Goal: Use online tool/utility: Utilize a website feature to perform a specific function

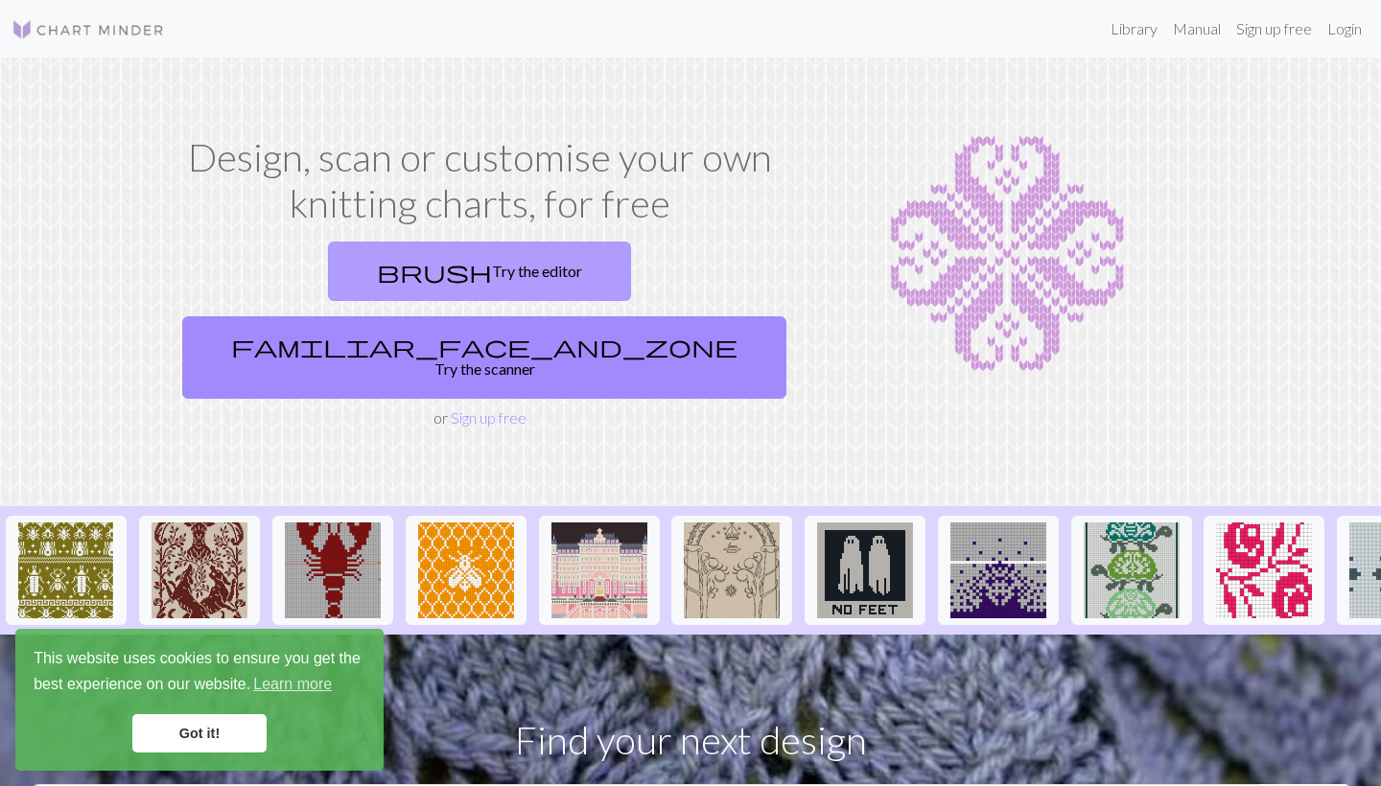
click at [353, 260] on link "brush Try the editor" at bounding box center [479, 271] width 303 height 59
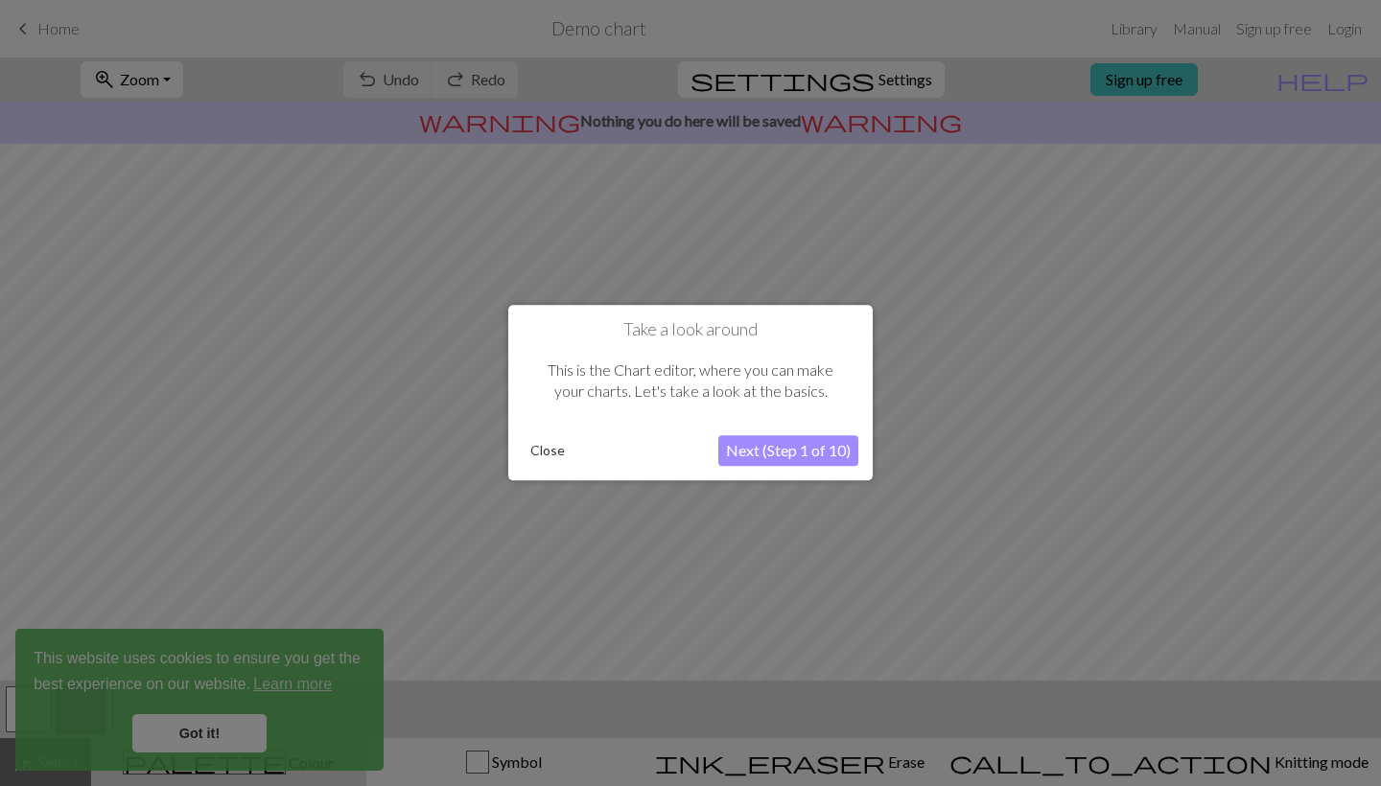
click at [537, 461] on button "Close" at bounding box center [548, 451] width 50 height 29
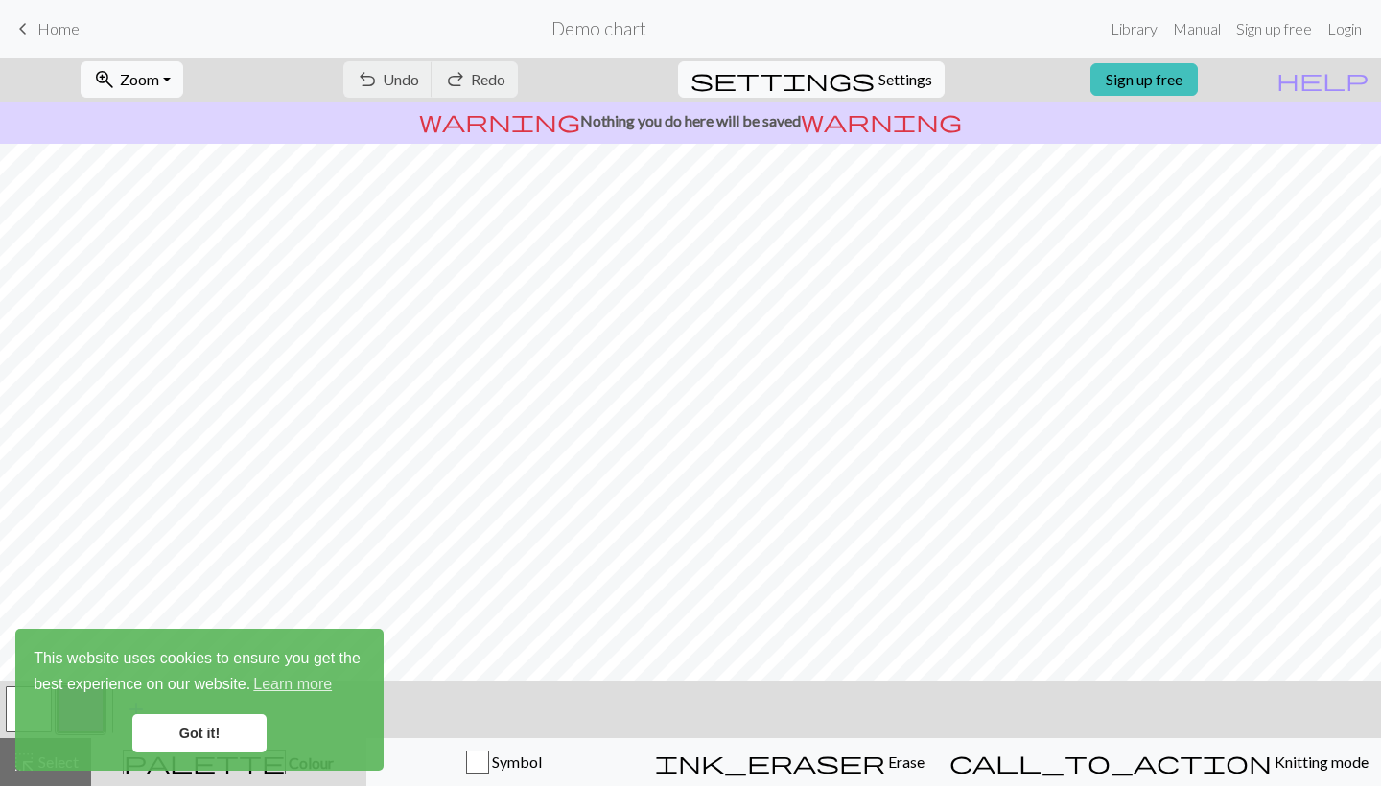
click at [233, 740] on link "Got it!" at bounding box center [199, 733] width 134 height 38
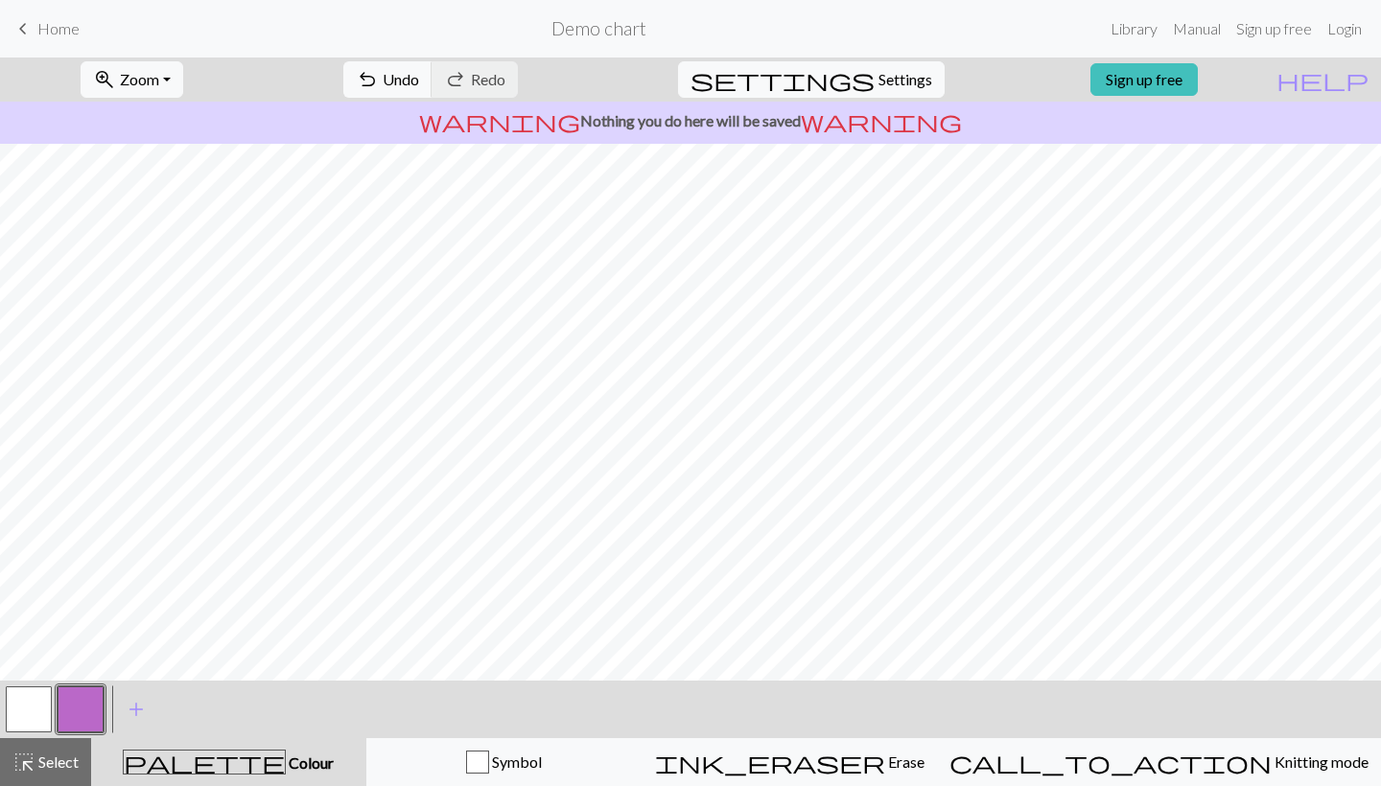
click at [34, 712] on button "button" at bounding box center [29, 710] width 46 height 46
click at [878, 80] on span "Settings" at bounding box center [905, 79] width 54 height 23
select select "aran"
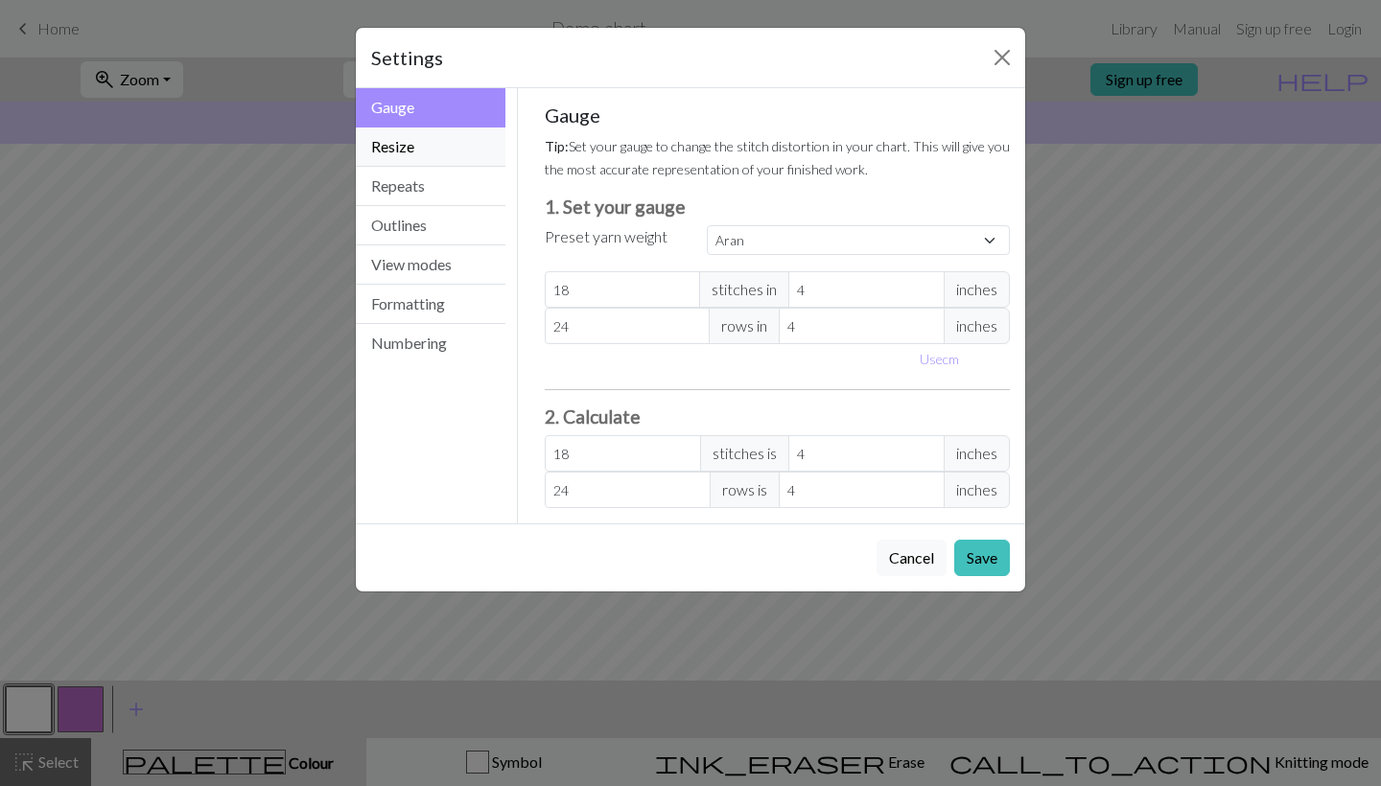
click at [413, 144] on button "Resize" at bounding box center [431, 147] width 150 height 39
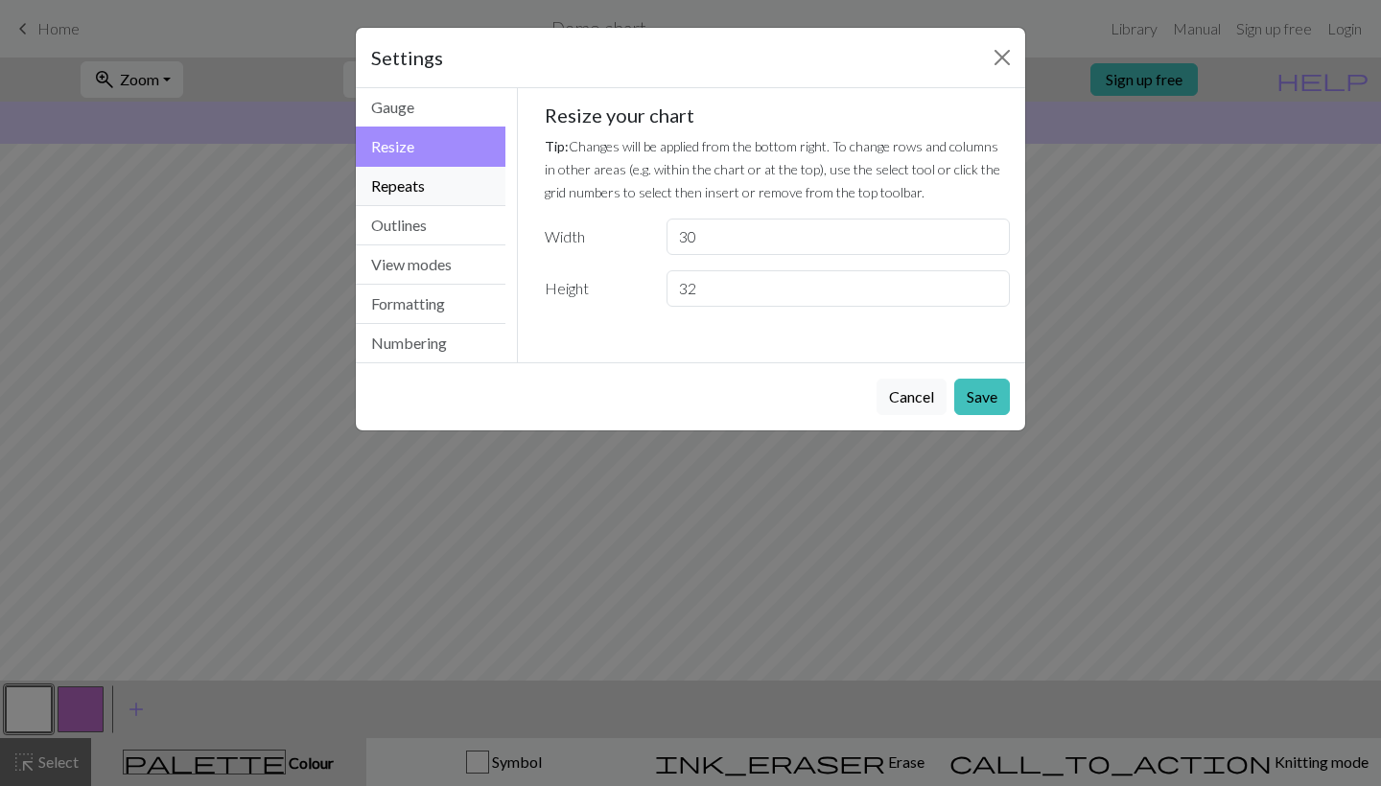
click at [413, 168] on button "Repeats" at bounding box center [431, 186] width 150 height 39
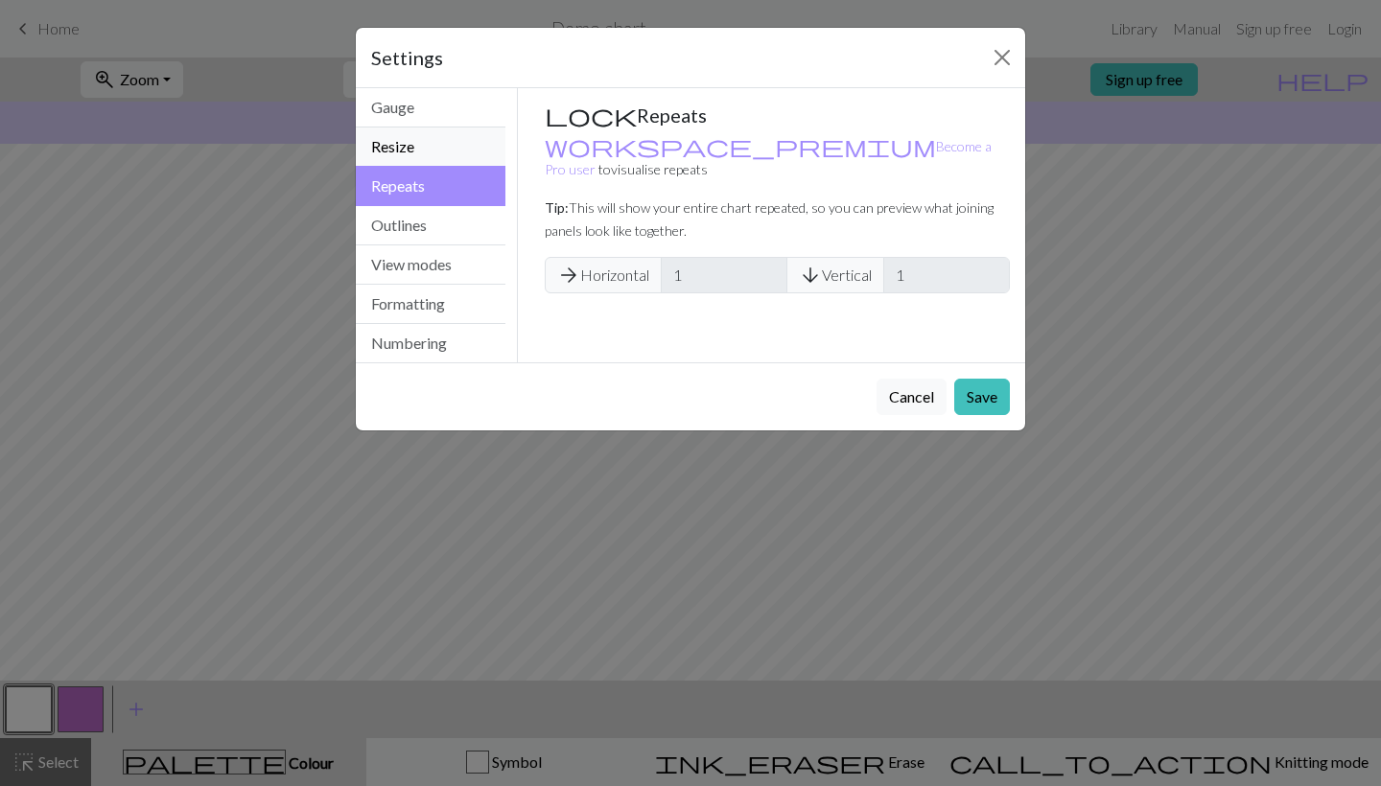
click at [412, 152] on button "Resize" at bounding box center [431, 147] width 150 height 39
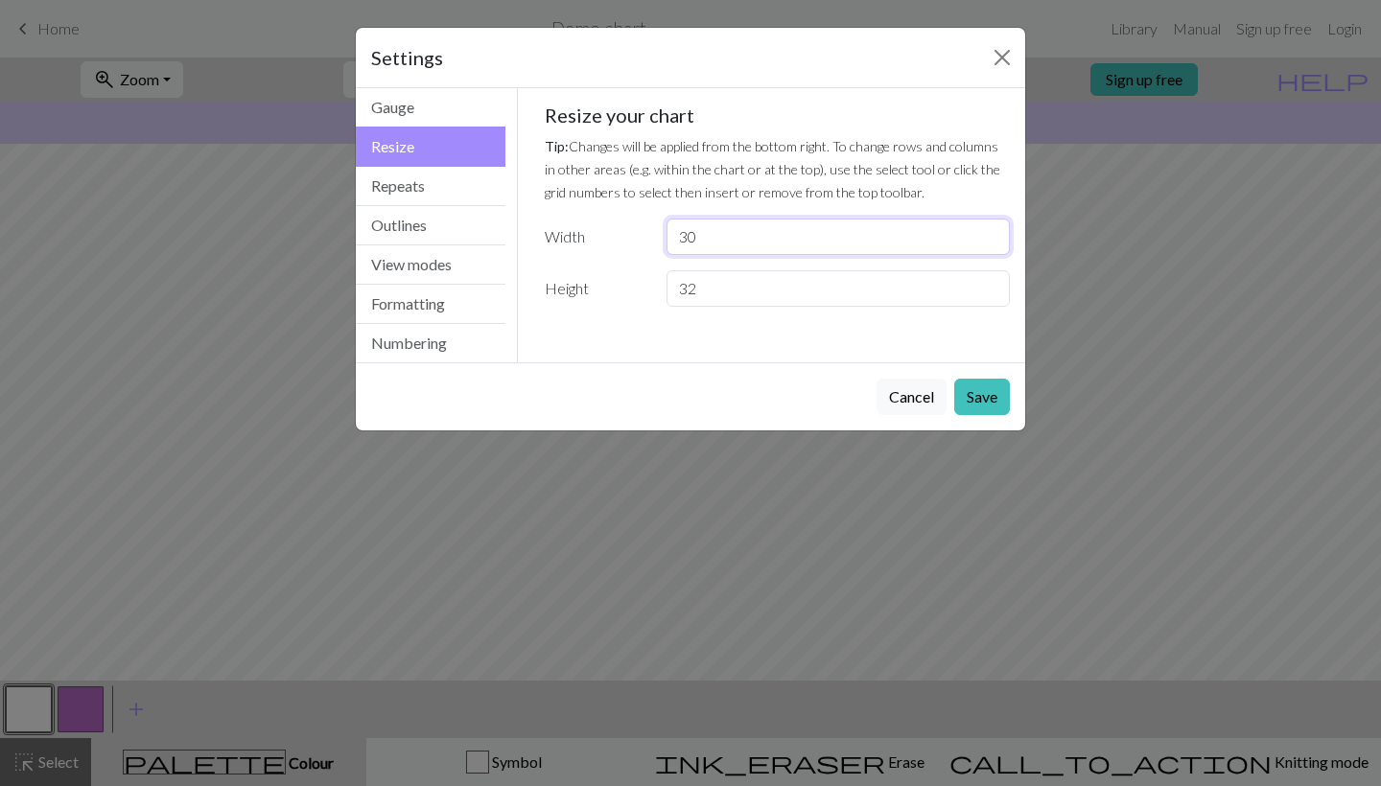
click at [800, 248] on input "30" at bounding box center [837, 237] width 343 height 36
drag, startPoint x: 708, startPoint y: 246, endPoint x: 651, endPoint y: 245, distance: 56.6
click at [651, 245] on div "Width 30" at bounding box center [777, 237] width 489 height 36
type input "15"
drag, startPoint x: 753, startPoint y: 291, endPoint x: 654, endPoint y: 290, distance: 98.8
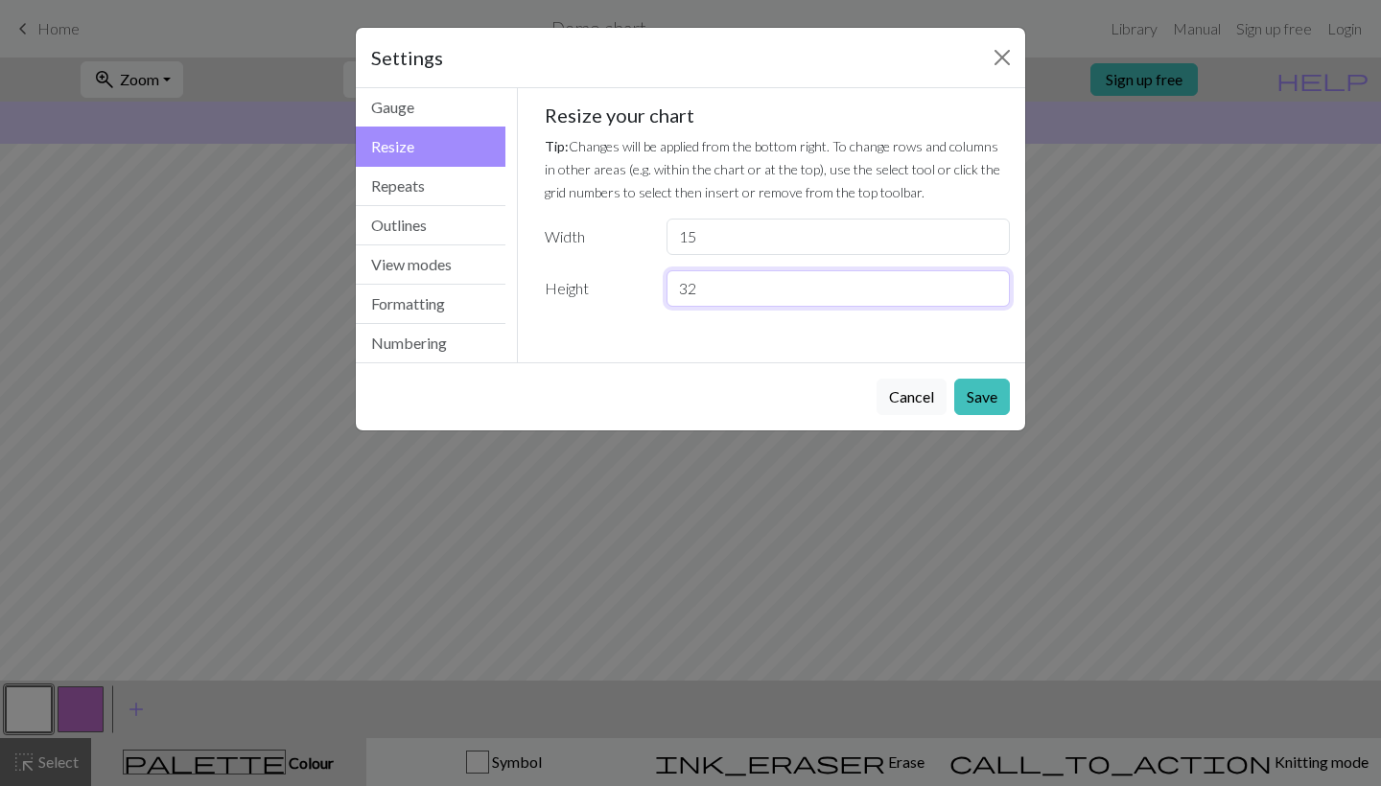
click at [655, 290] on div "32" at bounding box center [838, 288] width 366 height 36
type input "11"
click at [432, 191] on button "Repeats" at bounding box center [431, 186] width 150 height 39
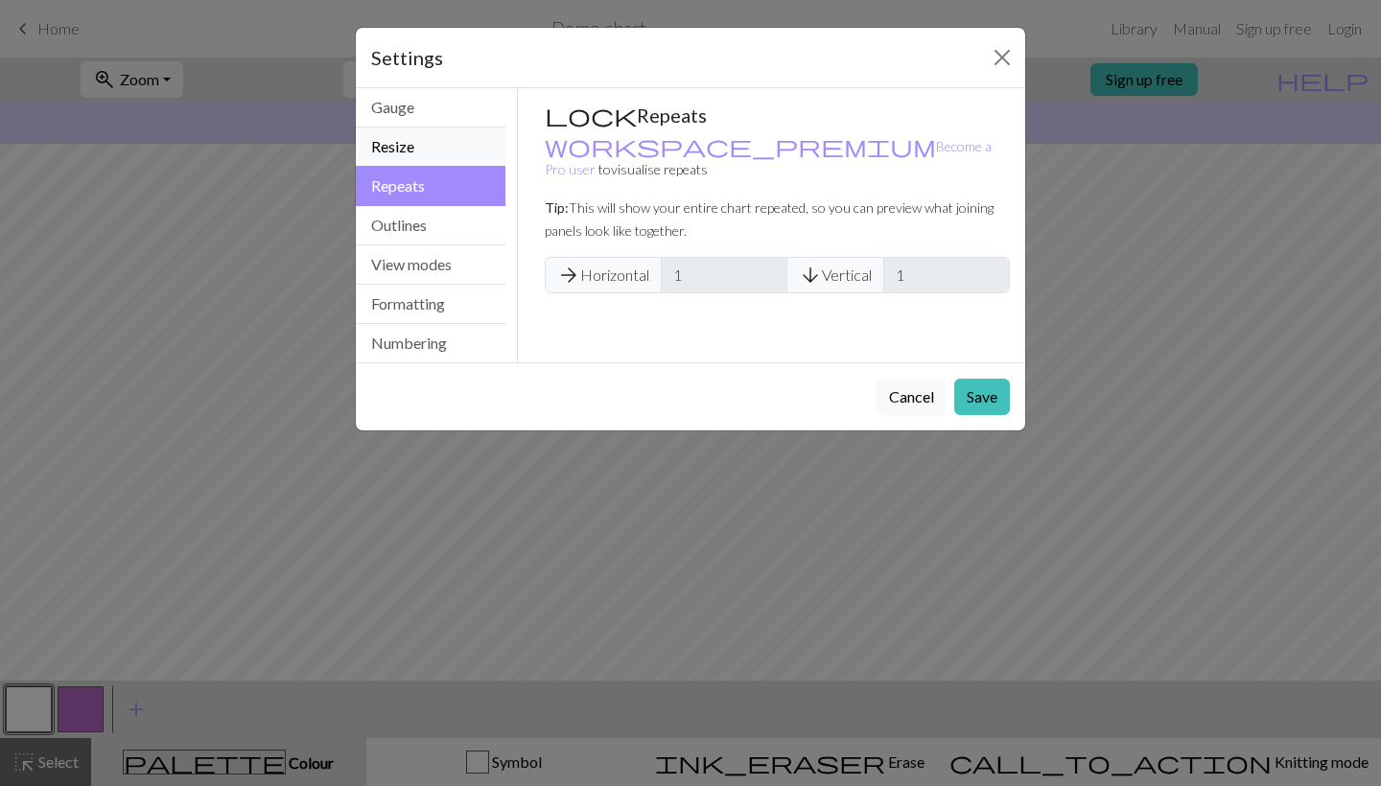
click at [422, 152] on button "Resize" at bounding box center [431, 147] width 150 height 39
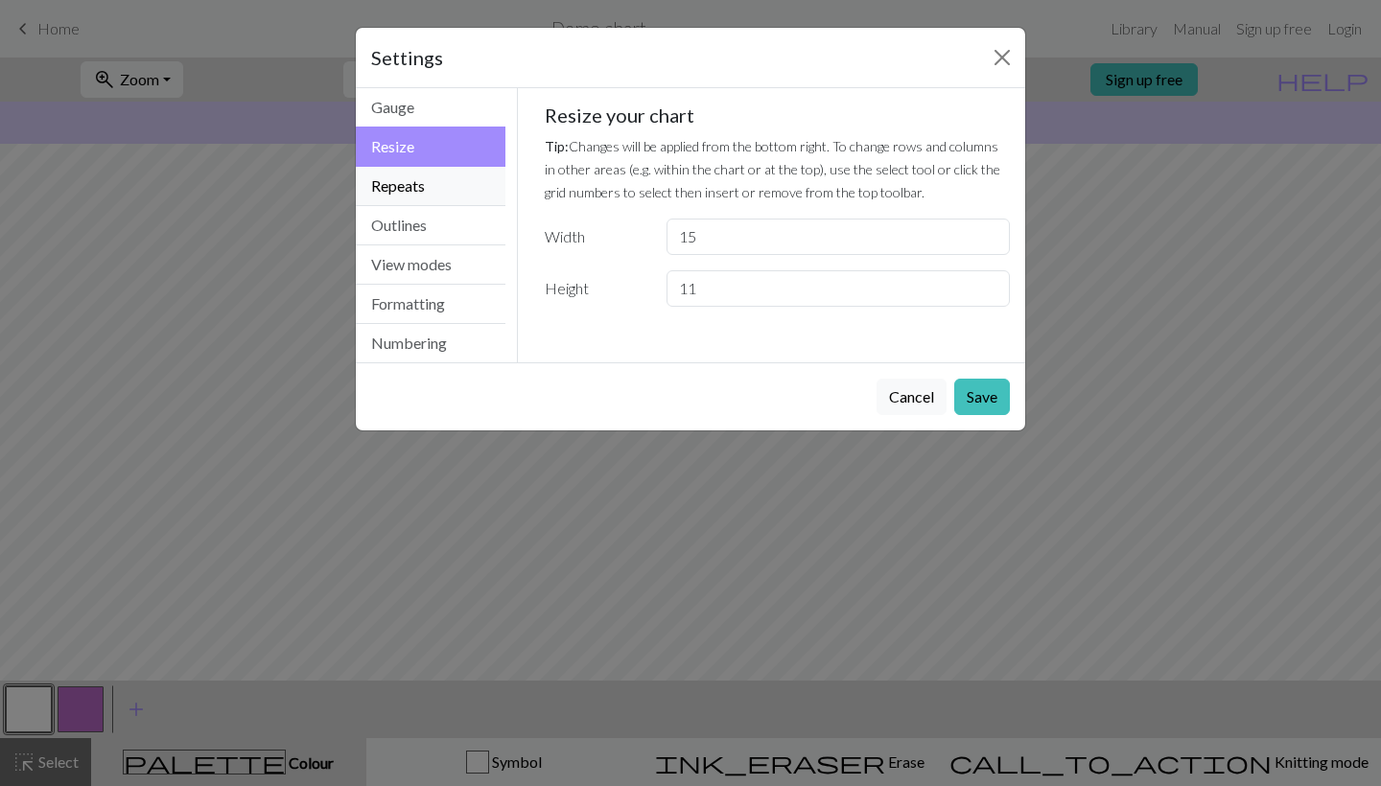
click at [425, 192] on button "Repeats" at bounding box center [431, 186] width 150 height 39
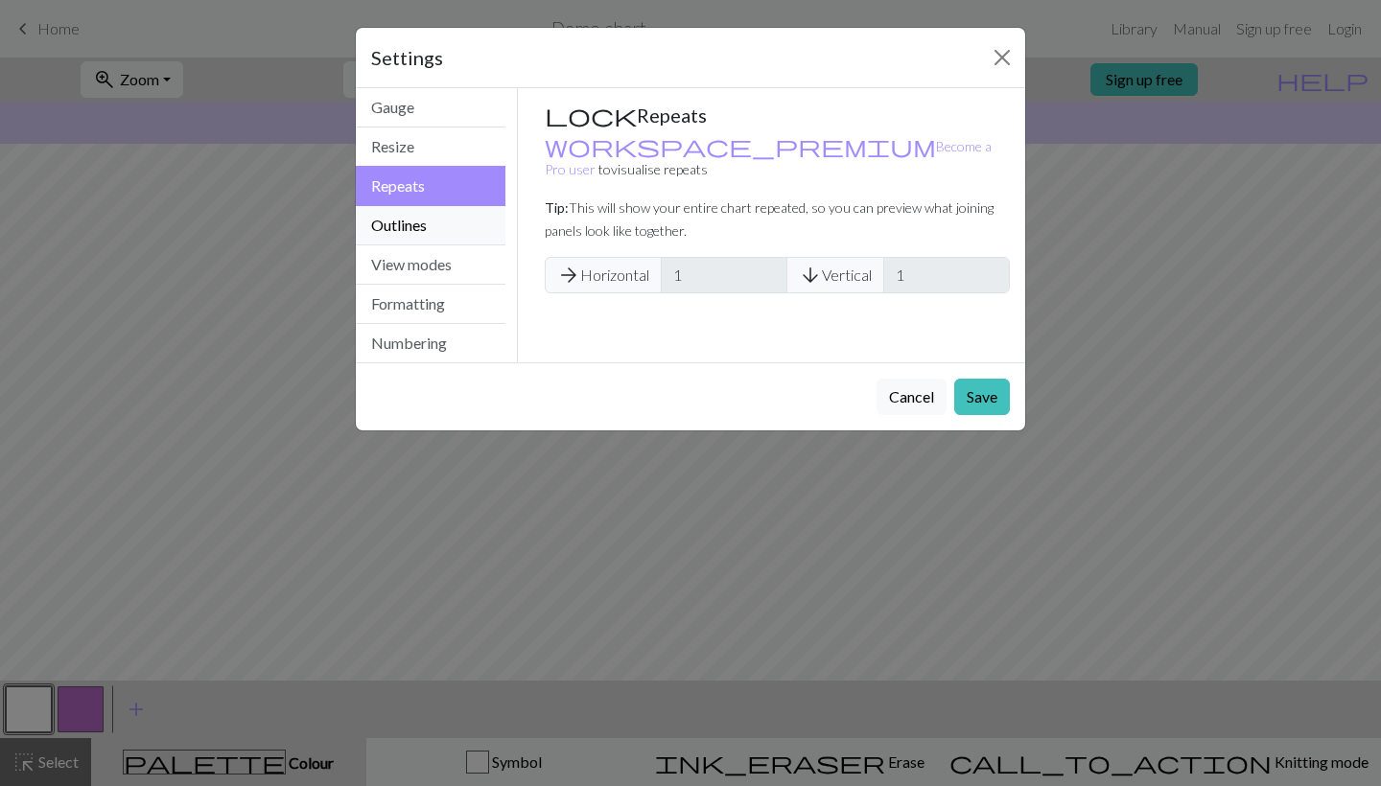
click at [433, 220] on button "Outlines" at bounding box center [431, 225] width 150 height 39
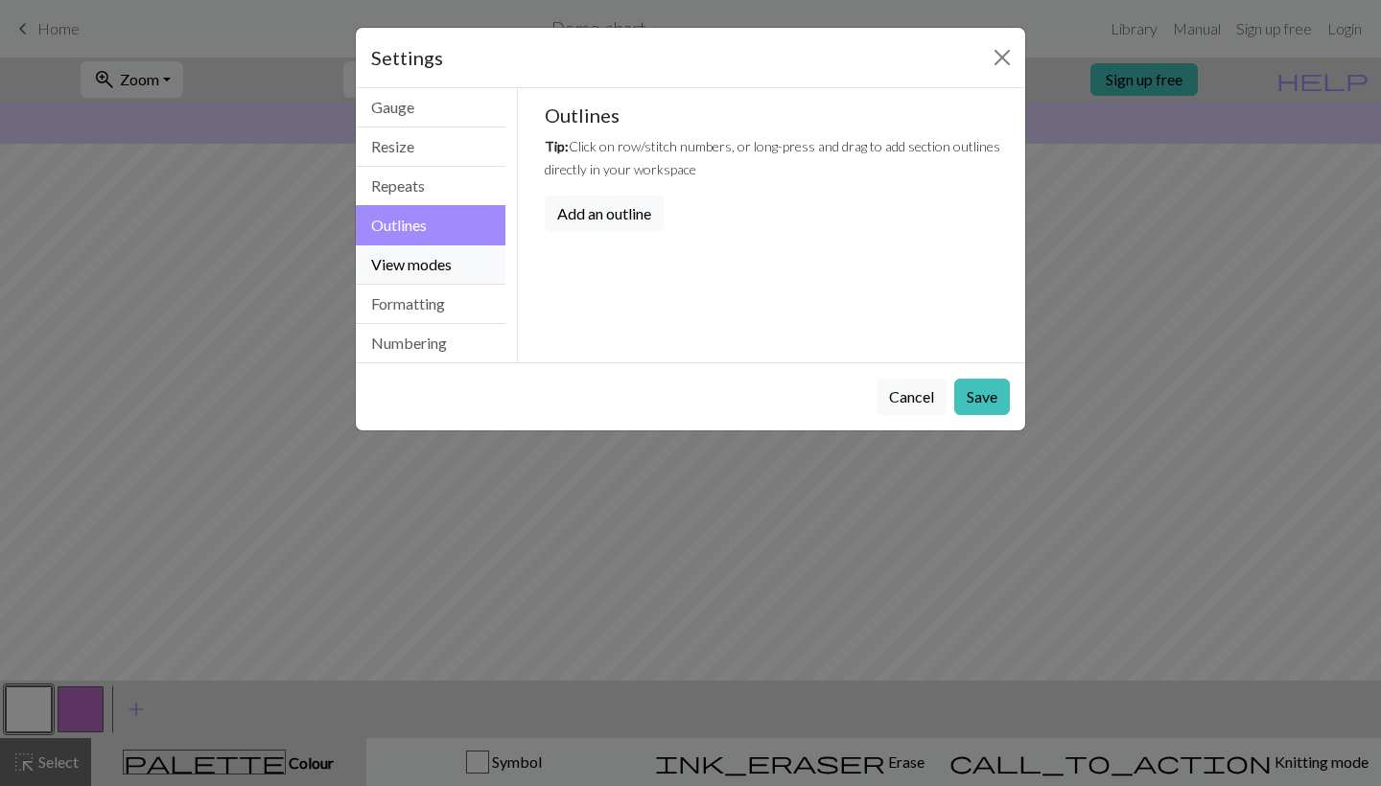
click at [434, 258] on button "View modes" at bounding box center [431, 264] width 150 height 39
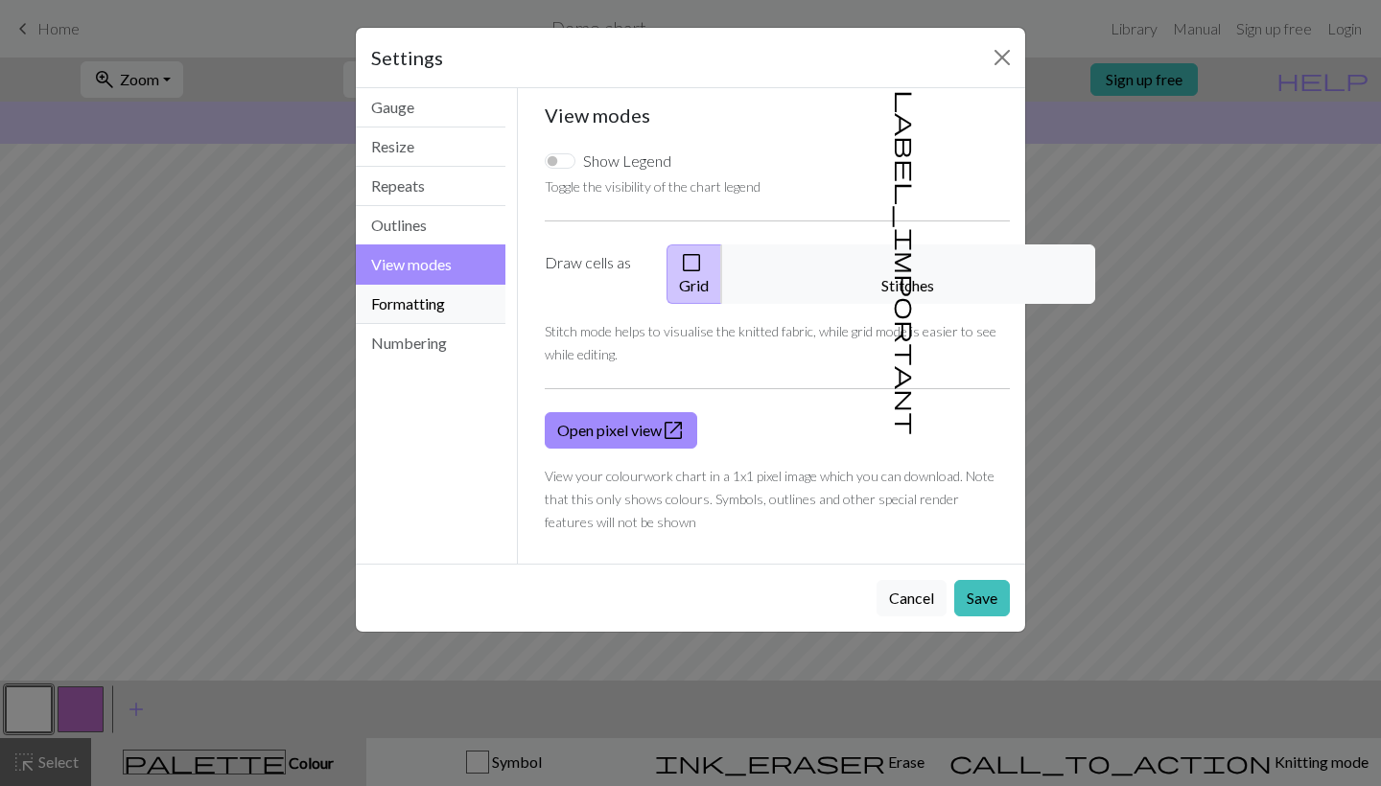
click at [452, 298] on button "Formatting" at bounding box center [431, 304] width 150 height 39
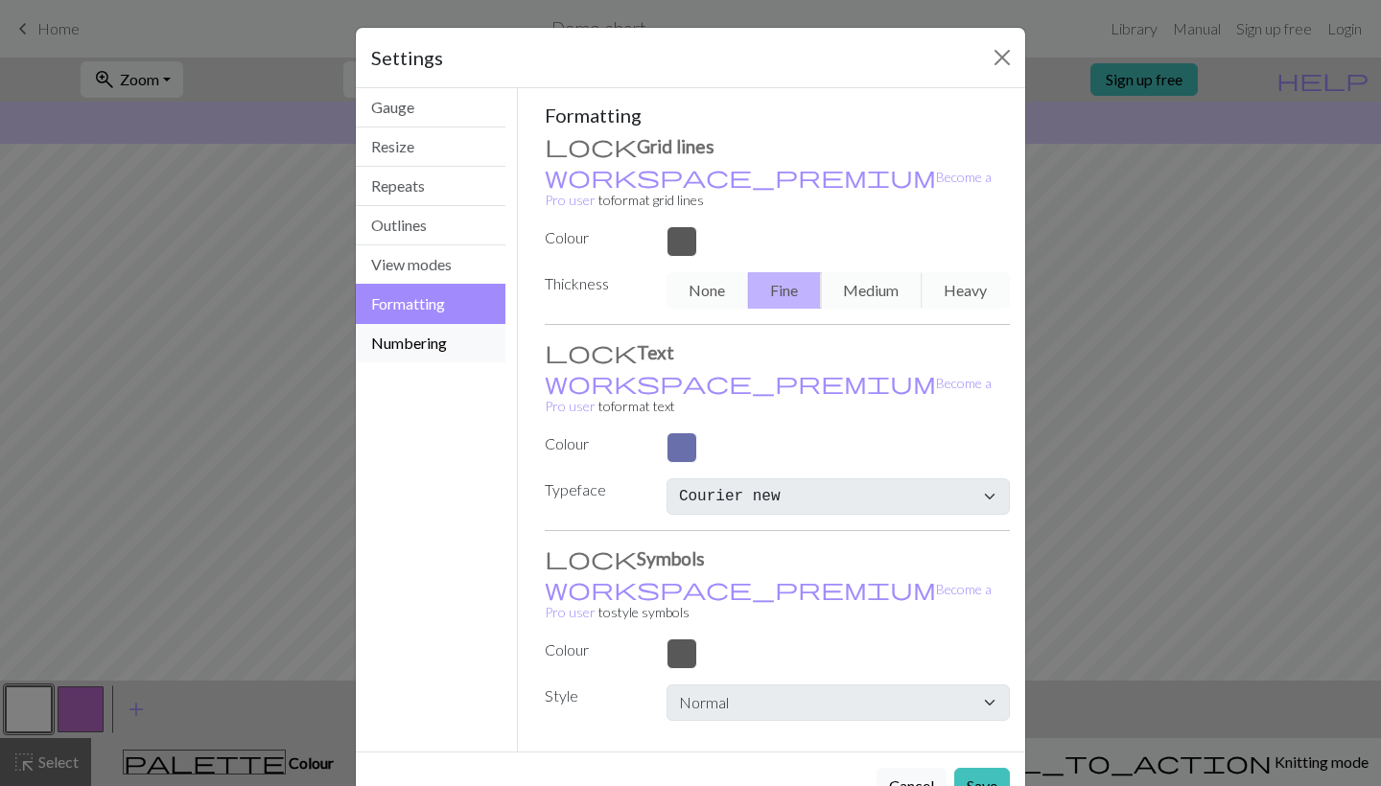
click at [447, 341] on button "Numbering" at bounding box center [431, 343] width 150 height 38
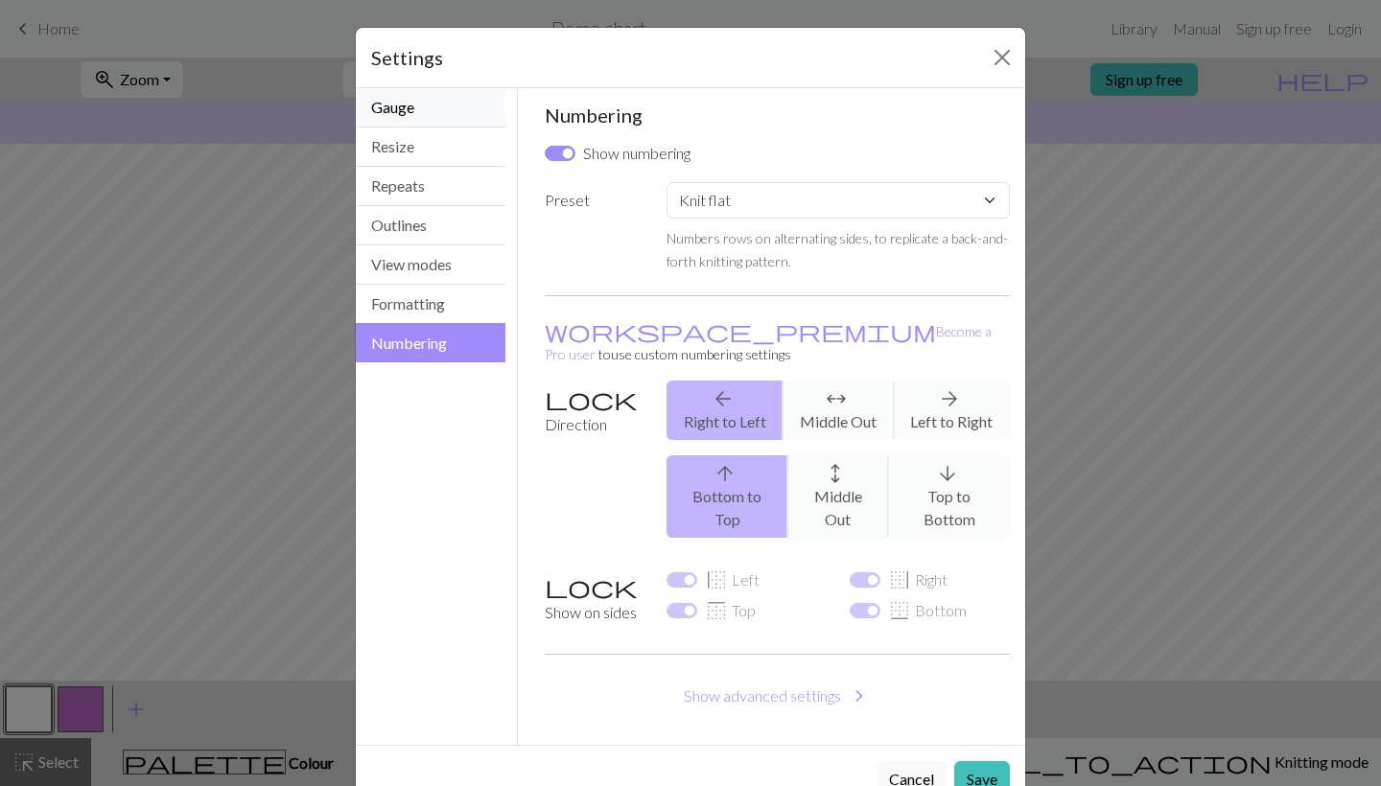
click at [454, 121] on button "Gauge" at bounding box center [431, 107] width 150 height 39
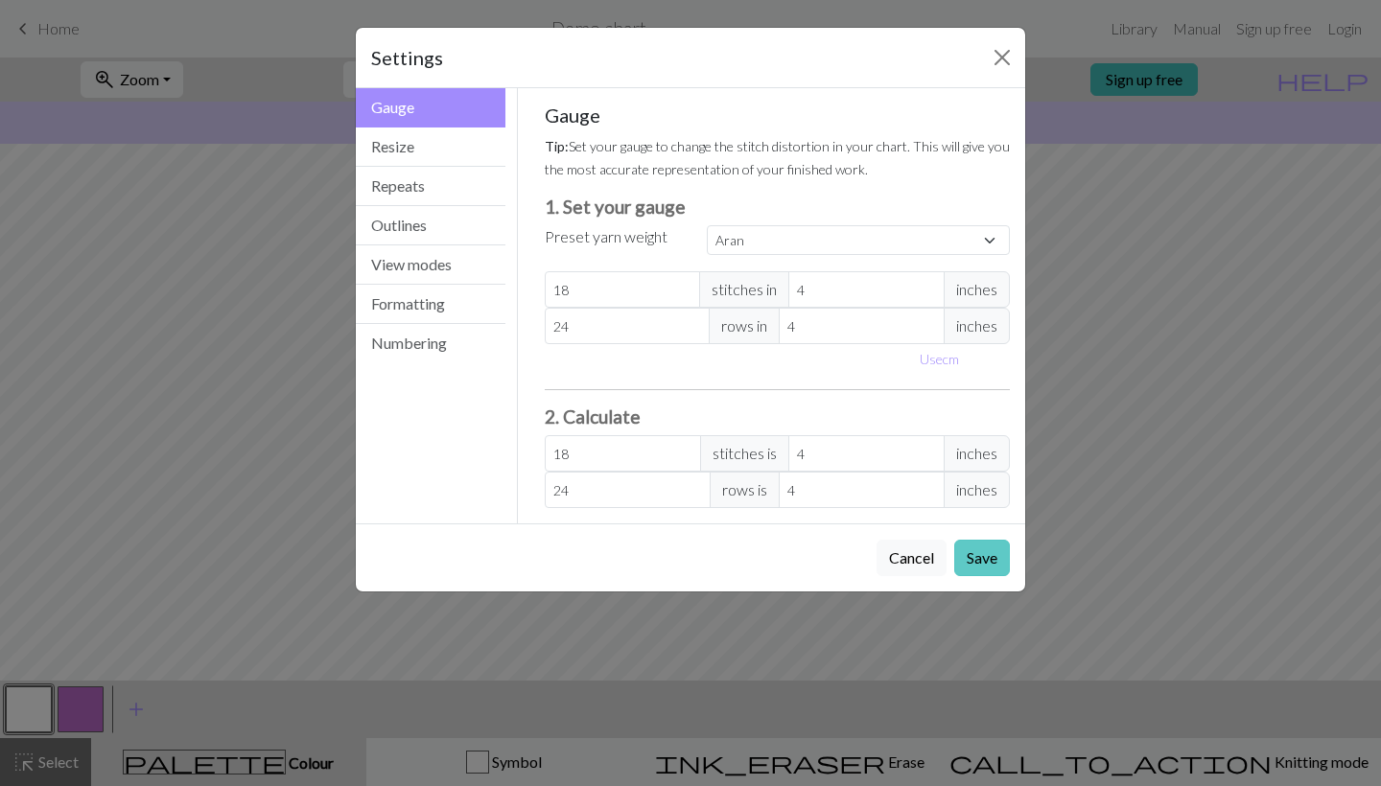
click at [980, 562] on button "Save" at bounding box center [982, 558] width 56 height 36
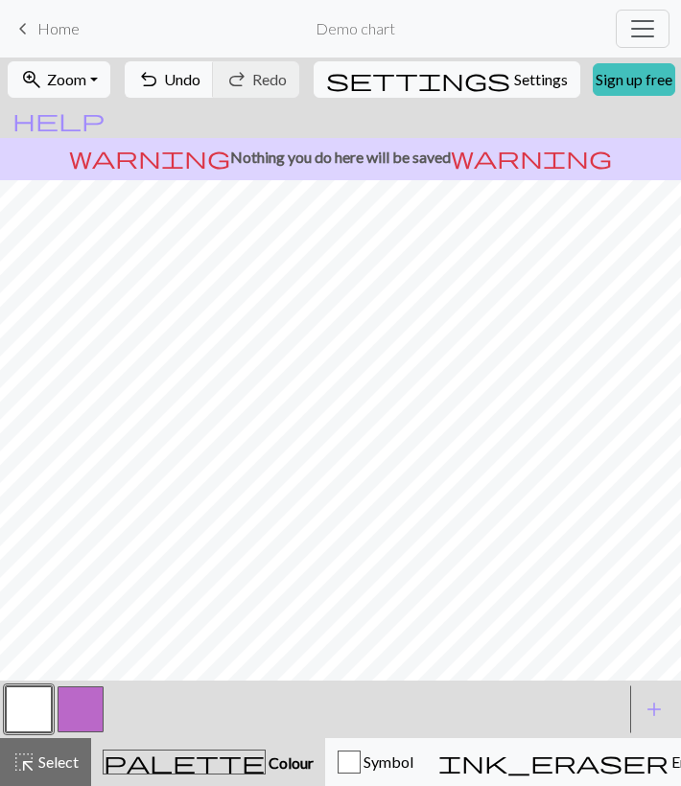
click at [89, 706] on button "button" at bounding box center [81, 710] width 46 height 46
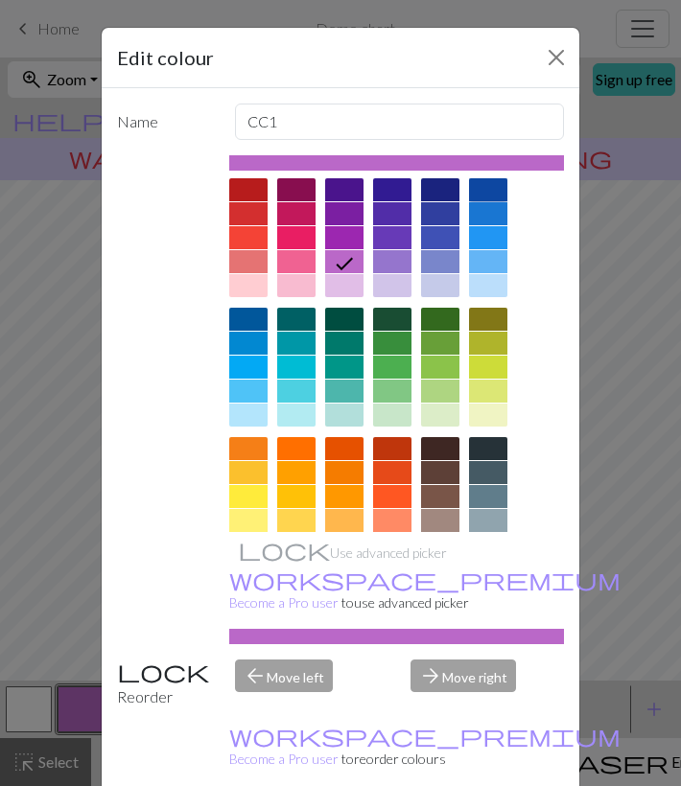
click at [489, 190] on div at bounding box center [488, 189] width 38 height 23
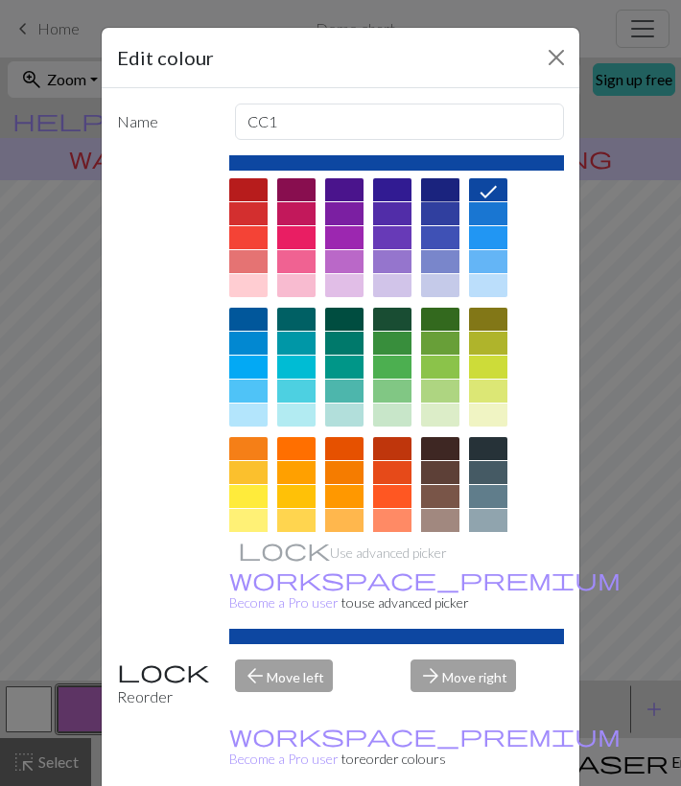
click at [436, 188] on div at bounding box center [440, 189] width 38 height 23
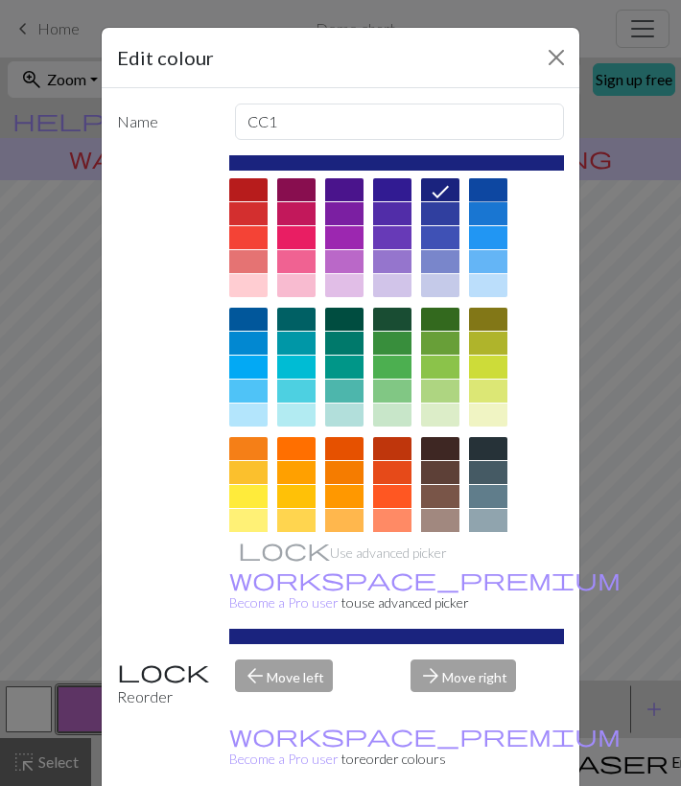
click at [478, 191] on div at bounding box center [488, 189] width 38 height 23
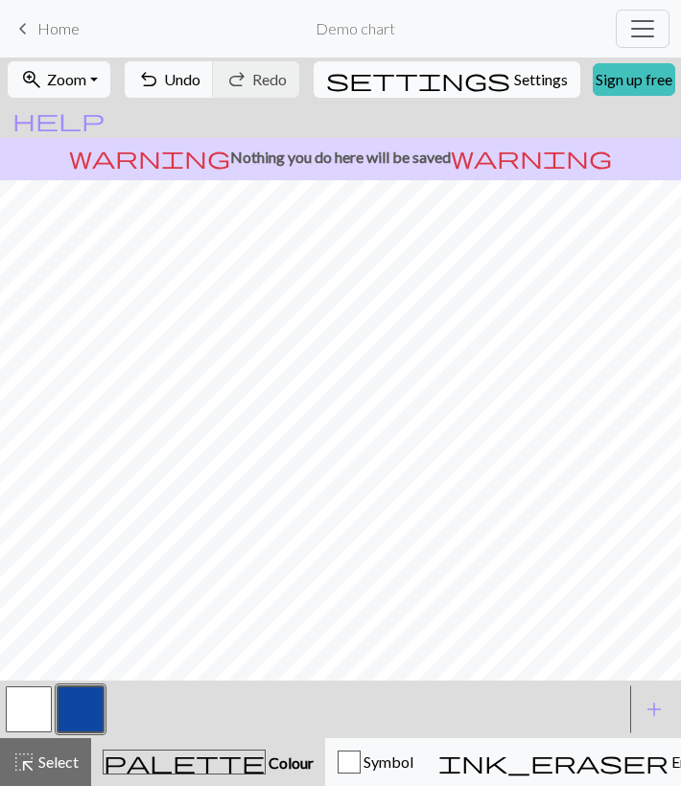
click at [514, 74] on span "Settings" at bounding box center [541, 79] width 54 height 23
select select "aran"
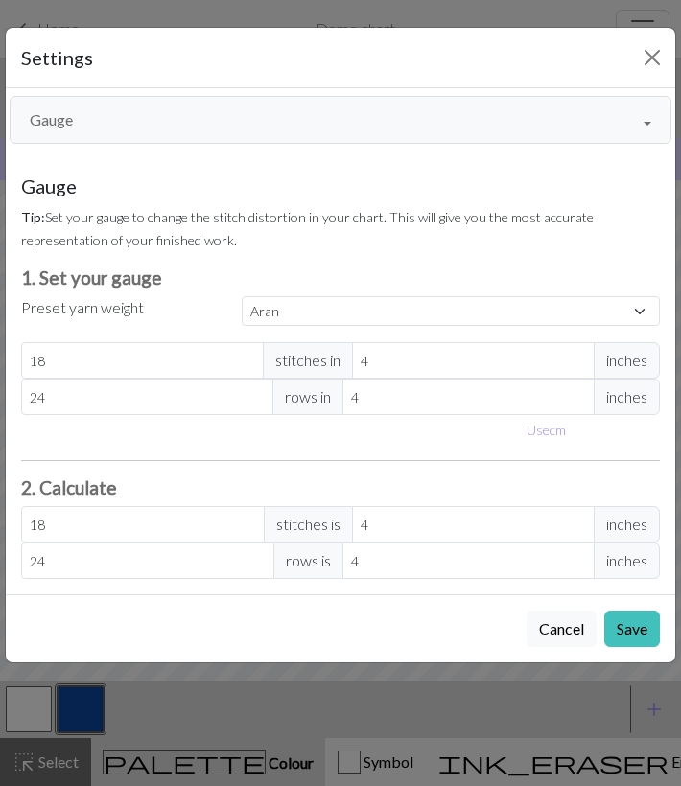
click at [232, 114] on button "Gauge" at bounding box center [341, 120] width 662 height 48
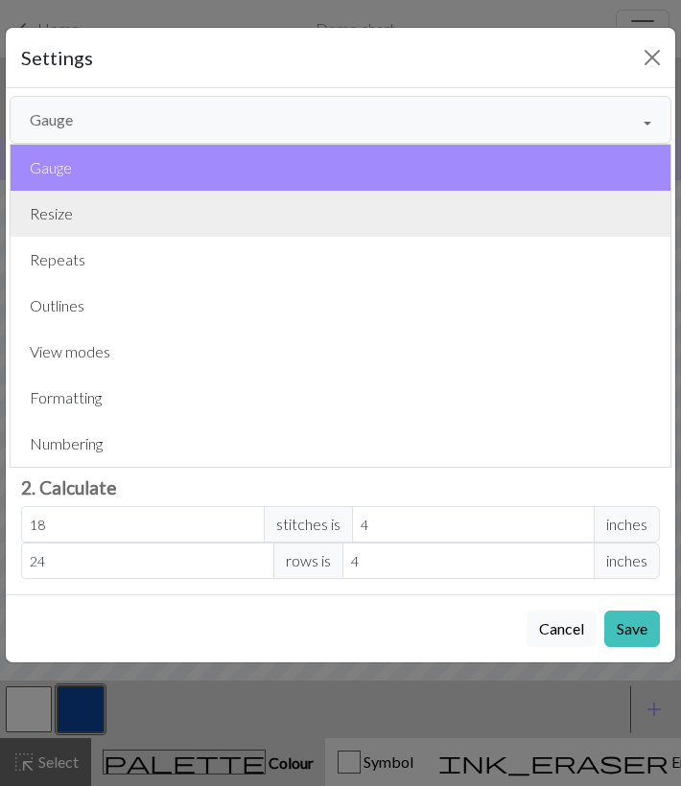
click at [163, 214] on button "Resize" at bounding box center [341, 214] width 660 height 46
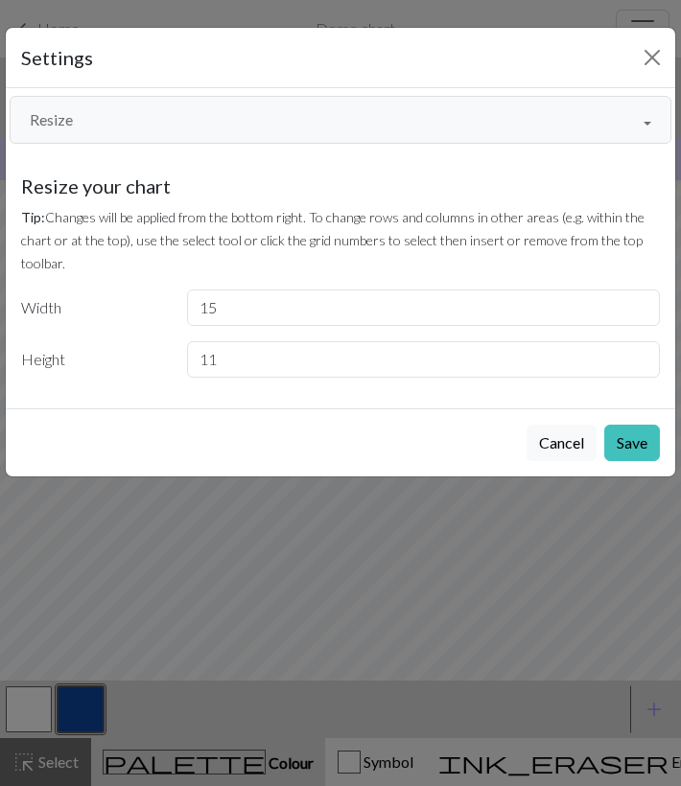
click at [137, 112] on button "Resize" at bounding box center [341, 120] width 662 height 48
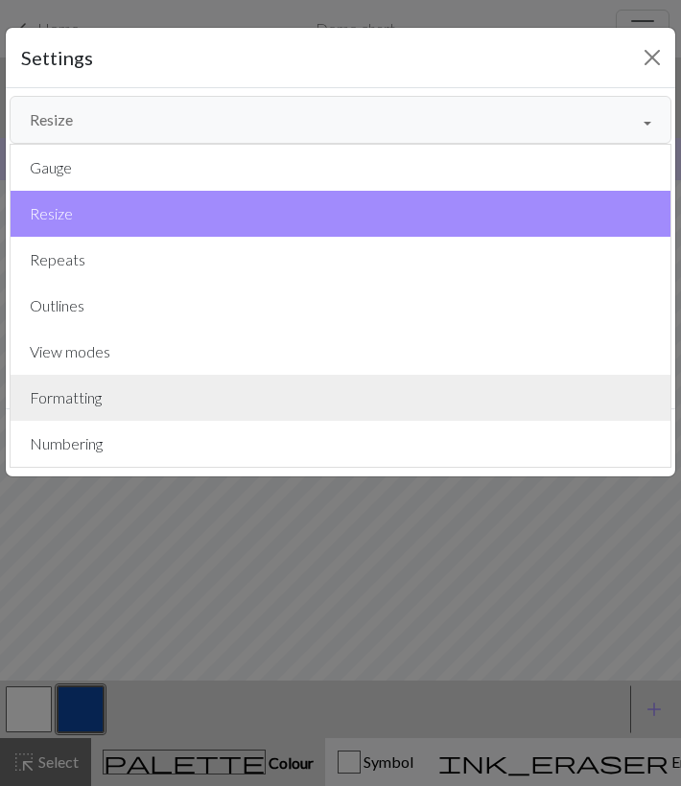
click at [110, 400] on button "Formatting" at bounding box center [341, 398] width 660 height 46
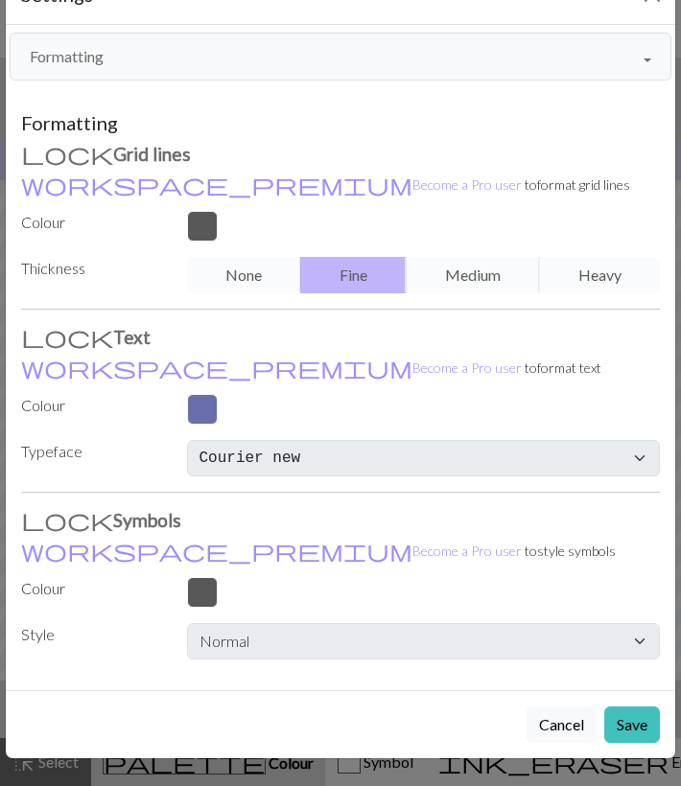
scroll to position [63, 0]
click at [486, 269] on div "None Fine Medium Heavy" at bounding box center [423, 275] width 497 height 36
click at [242, 55] on button "Formatting" at bounding box center [341, 57] width 662 height 48
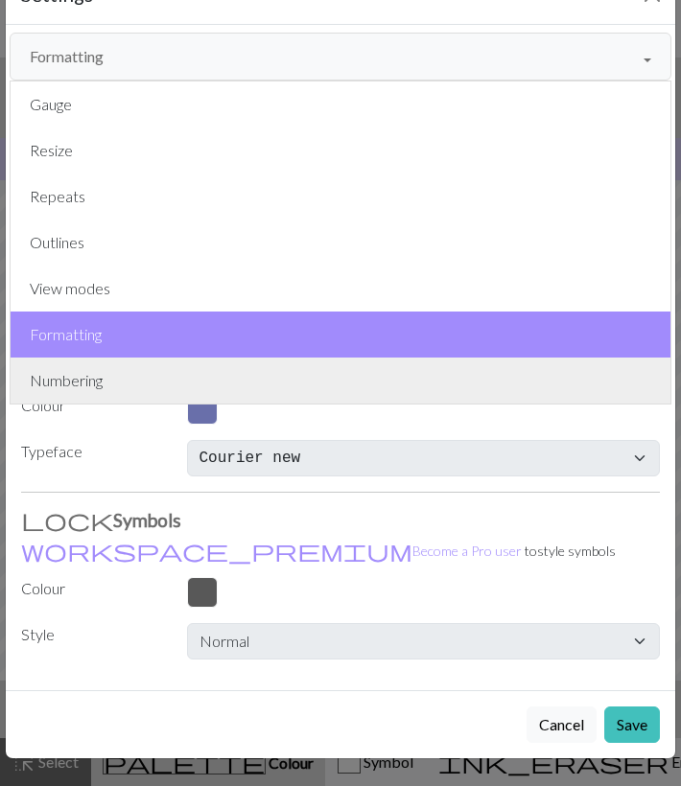
click at [154, 394] on button "Numbering" at bounding box center [341, 381] width 660 height 46
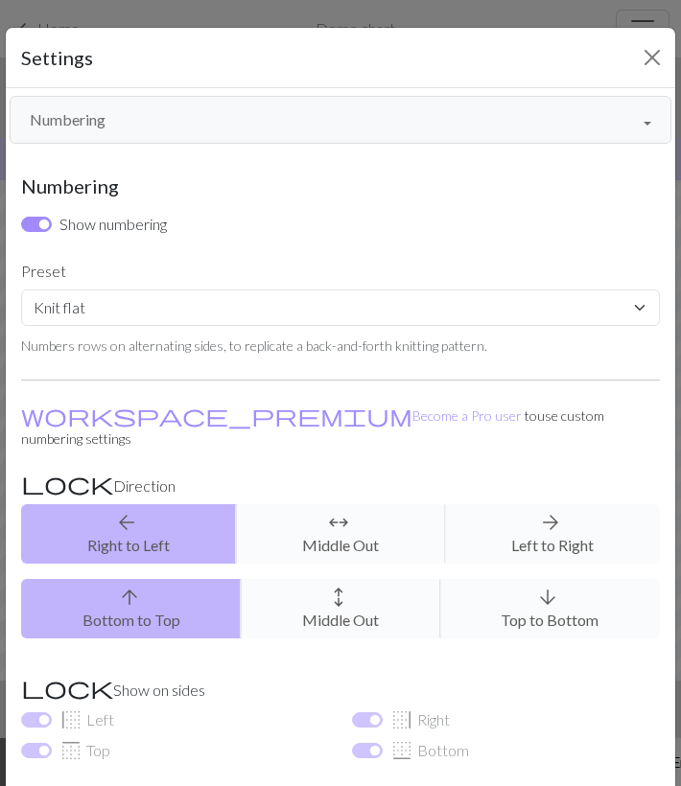
scroll to position [0, 0]
click at [233, 122] on button "Numbering" at bounding box center [341, 120] width 662 height 48
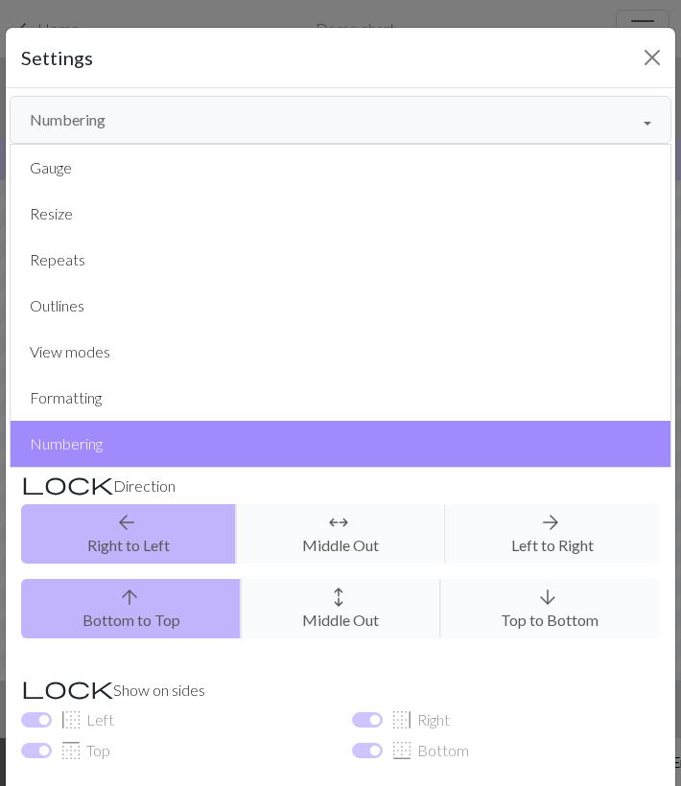
click at [233, 122] on button "Numbering" at bounding box center [341, 120] width 662 height 48
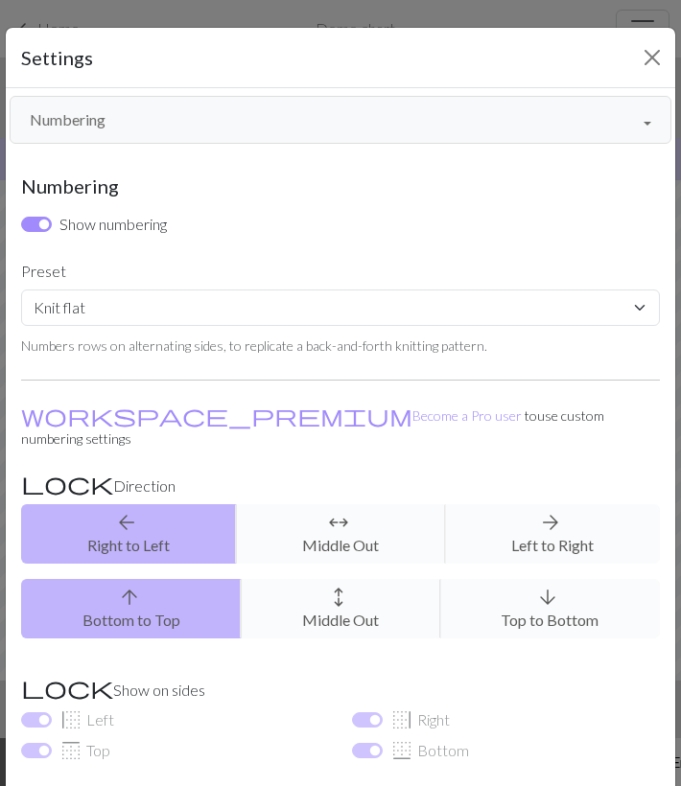
click at [226, 121] on button "Numbering" at bounding box center [341, 120] width 662 height 48
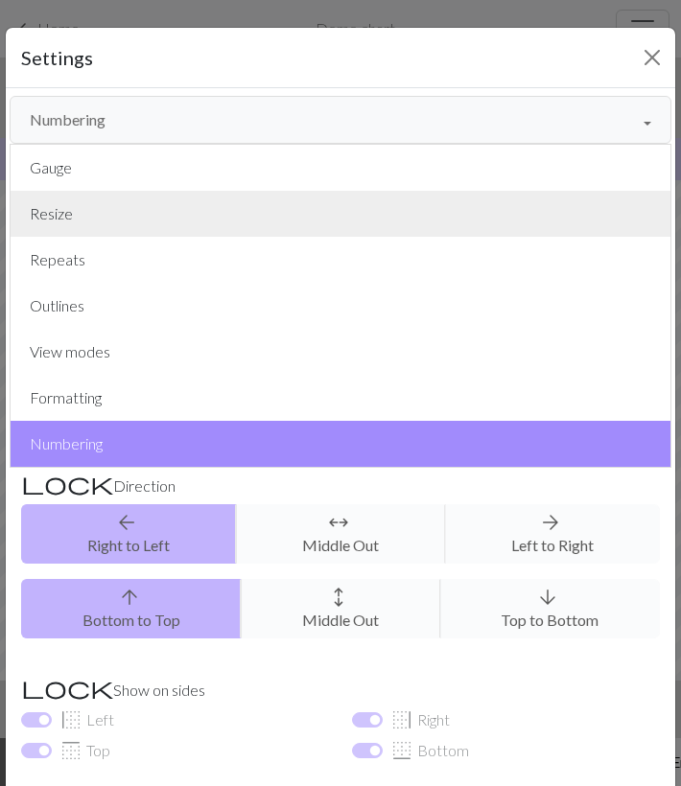
click at [151, 222] on button "Resize" at bounding box center [341, 214] width 660 height 46
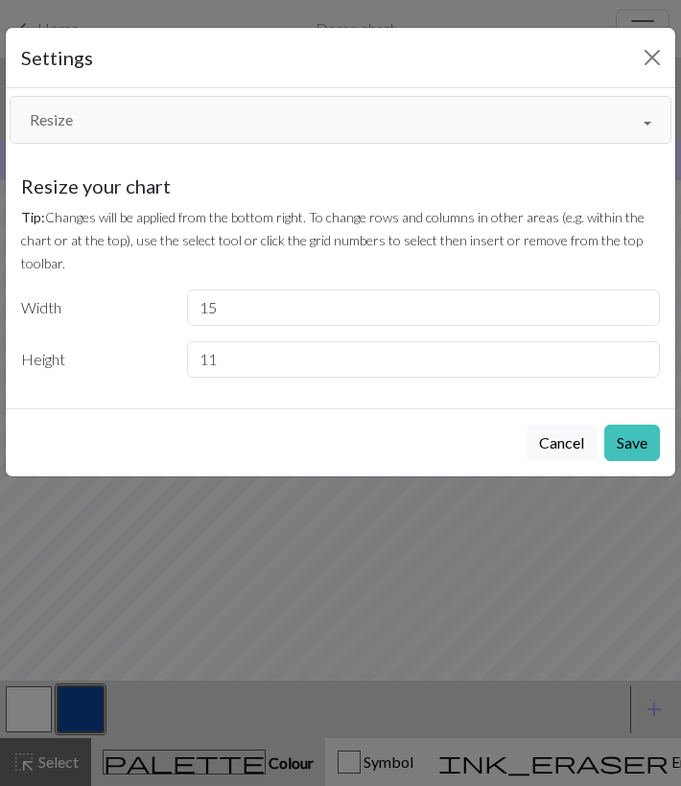
click at [184, 126] on button "Resize" at bounding box center [341, 120] width 662 height 48
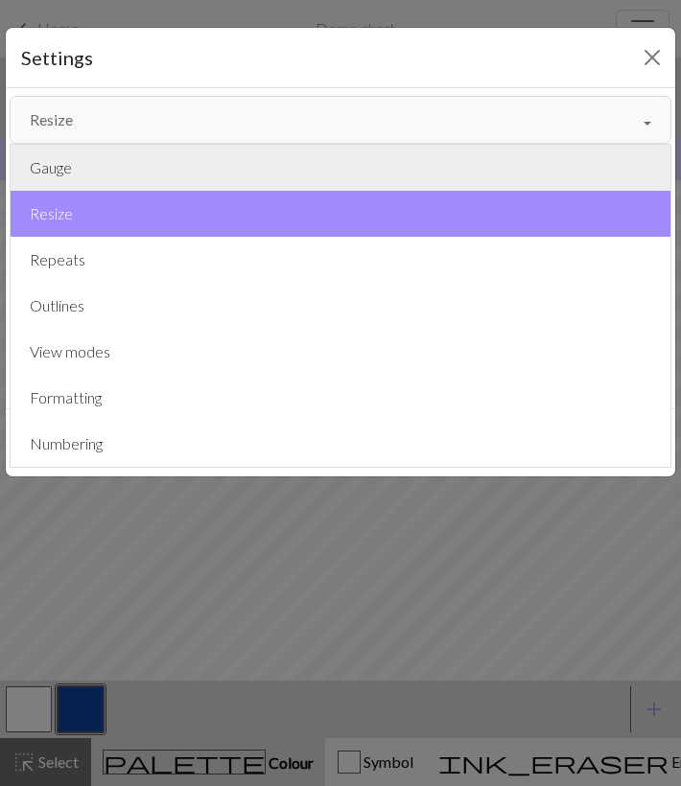
click at [160, 163] on button "Gauge" at bounding box center [341, 168] width 660 height 46
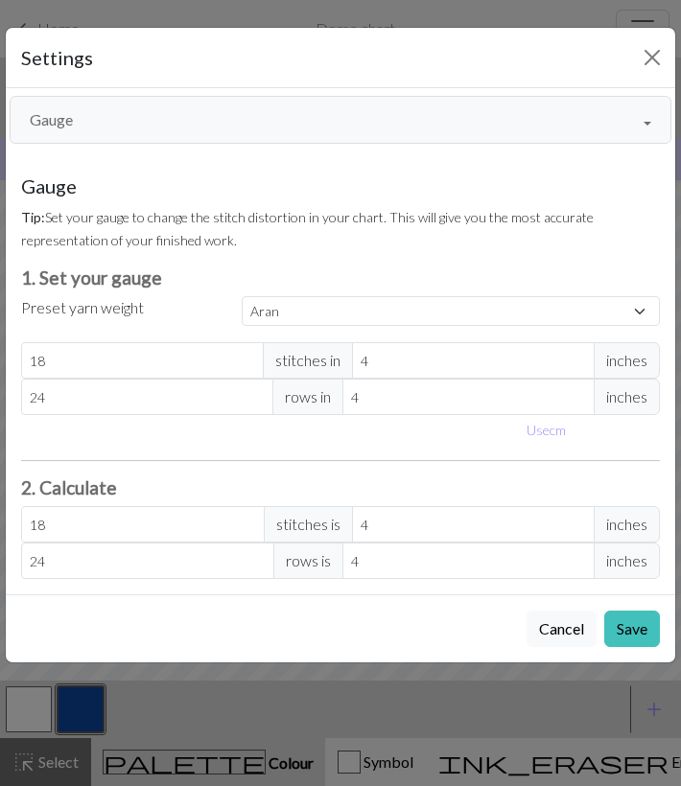
click at [168, 103] on button "Gauge" at bounding box center [341, 120] width 662 height 48
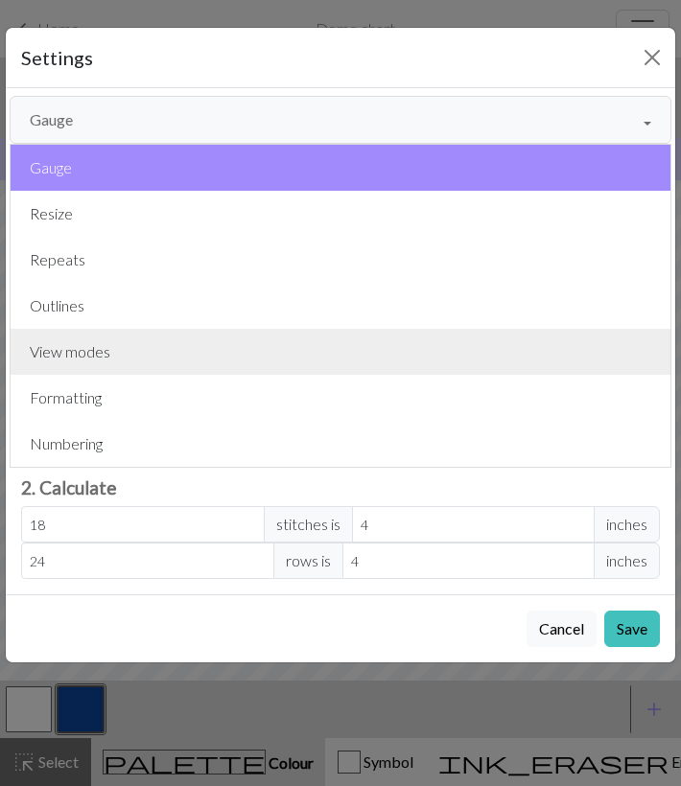
click at [74, 350] on button "View modes" at bounding box center [341, 352] width 660 height 46
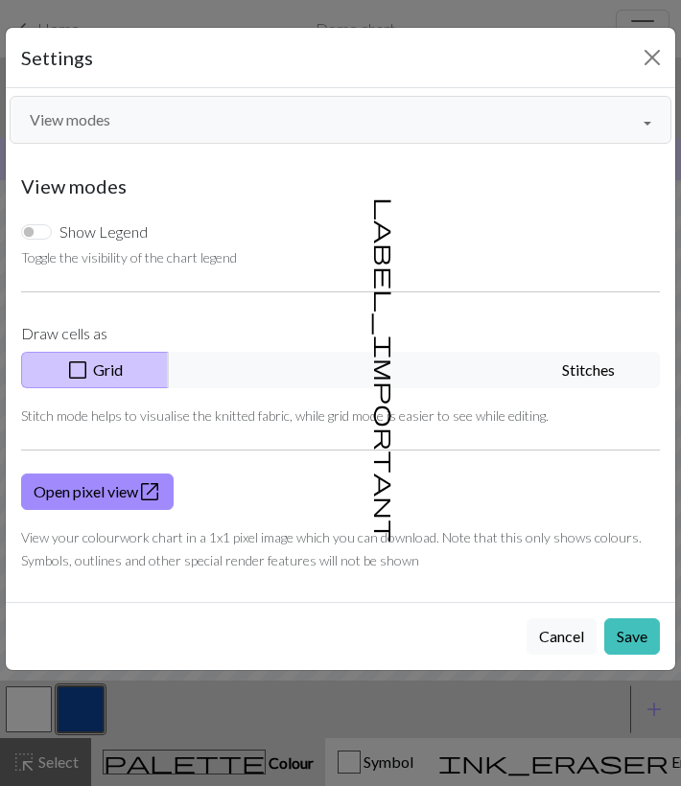
click at [155, 120] on button "View modes" at bounding box center [341, 120] width 662 height 48
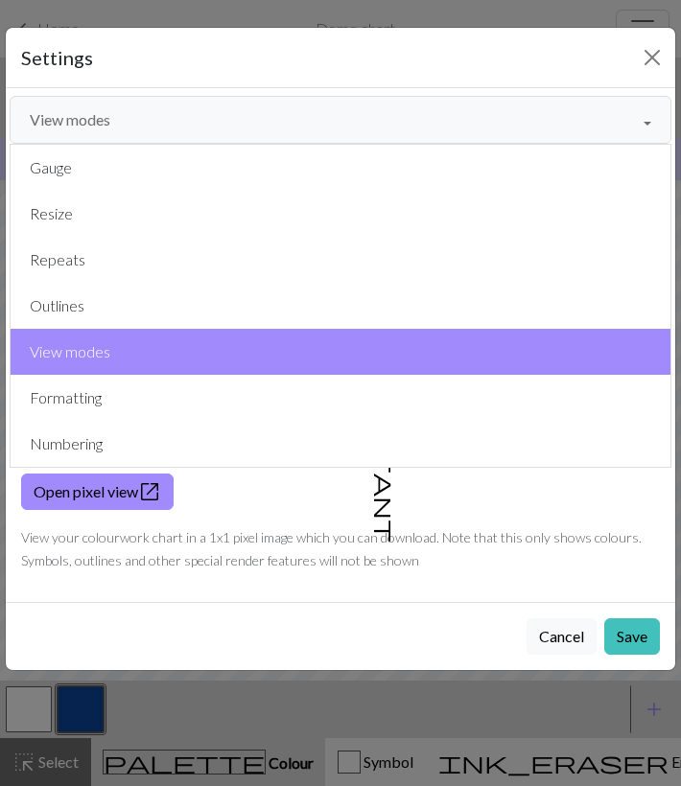
click at [154, 111] on button "View modes" at bounding box center [341, 120] width 662 height 48
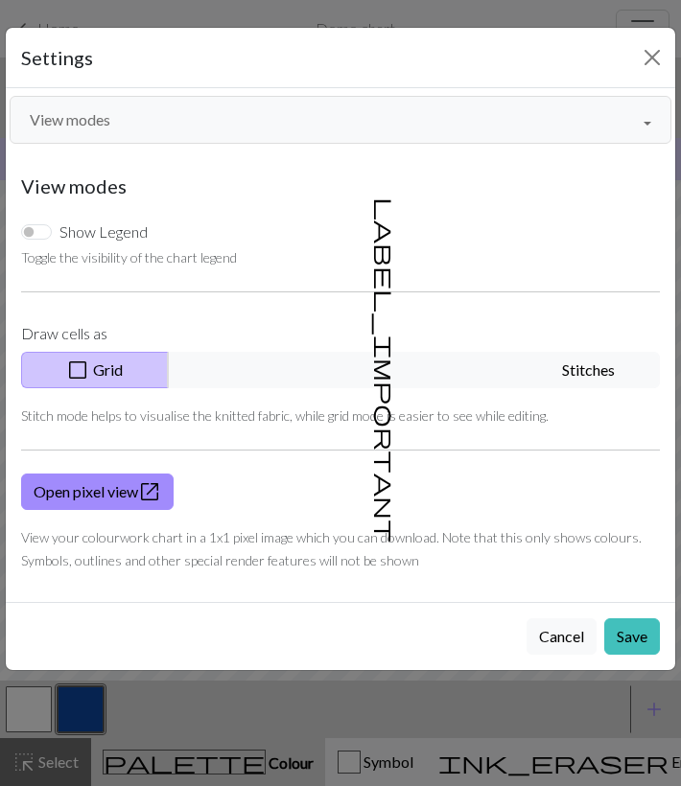
click at [208, 118] on button "View modes" at bounding box center [341, 120] width 662 height 48
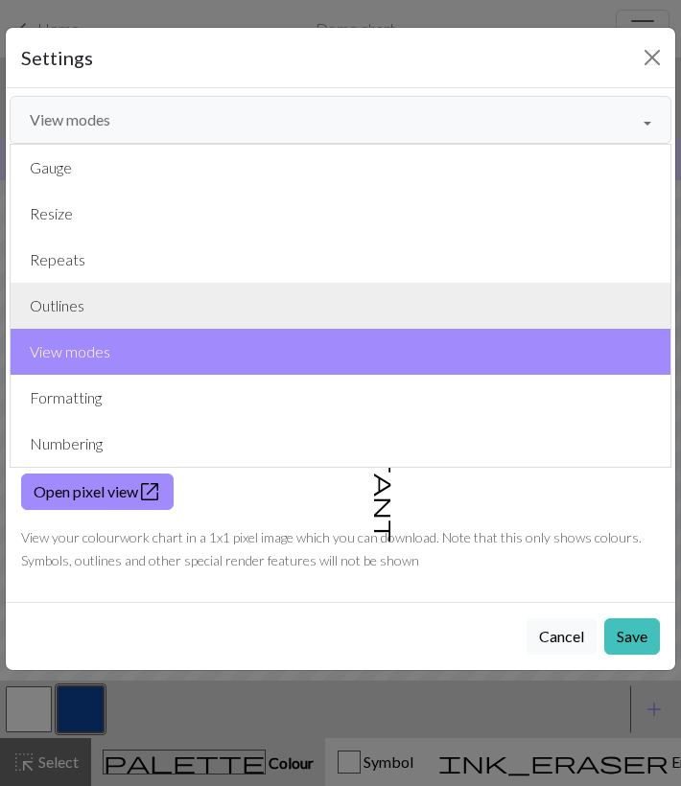
click at [118, 308] on button "Outlines" at bounding box center [341, 306] width 660 height 46
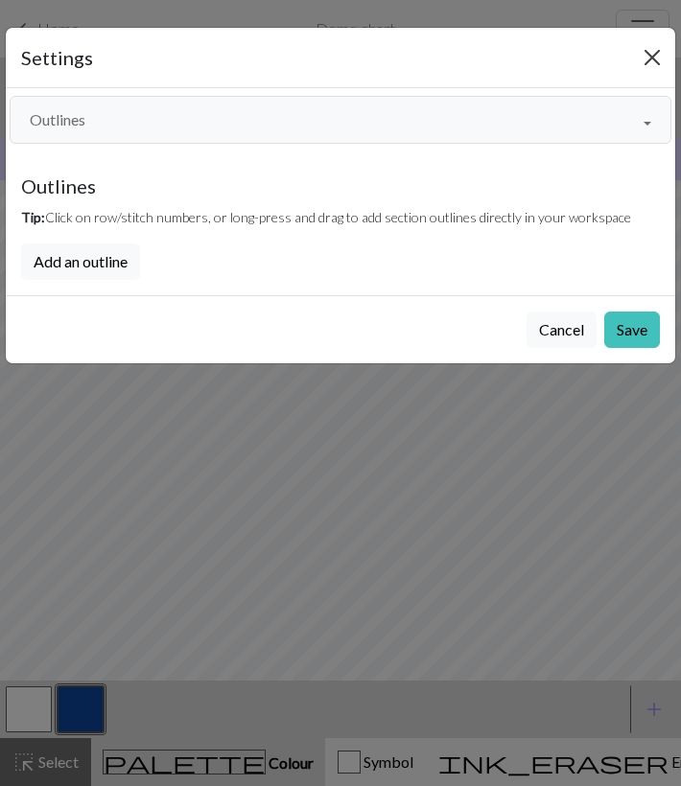
click at [656, 68] on button "Close" at bounding box center [652, 57] width 31 height 31
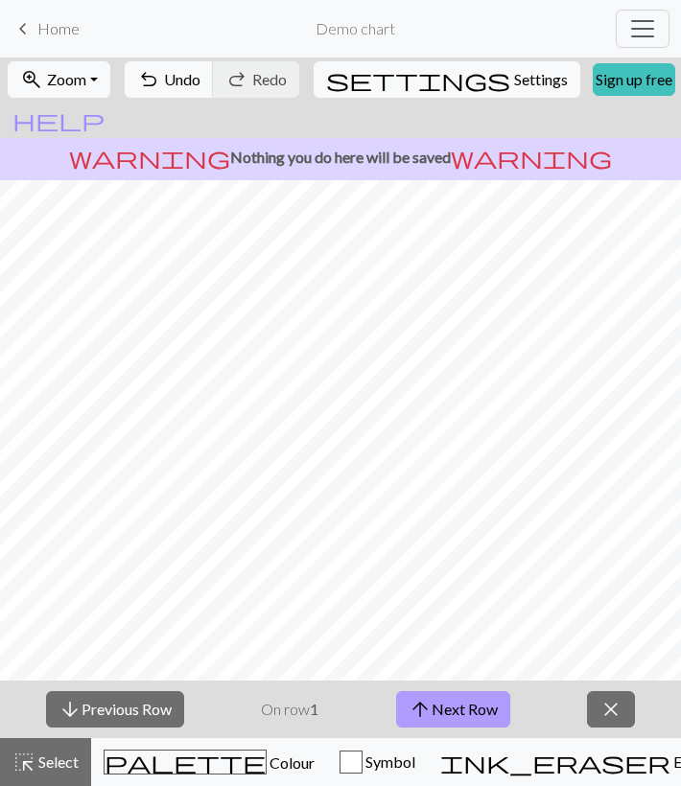
click at [463, 712] on button "arrow_upward Next Row" at bounding box center [453, 709] width 114 height 36
click at [318, 718] on p "On row 2" at bounding box center [290, 709] width 58 height 23
click at [414, 709] on span "arrow_upward" at bounding box center [419, 709] width 23 height 27
click at [621, 692] on button "close" at bounding box center [611, 709] width 48 height 36
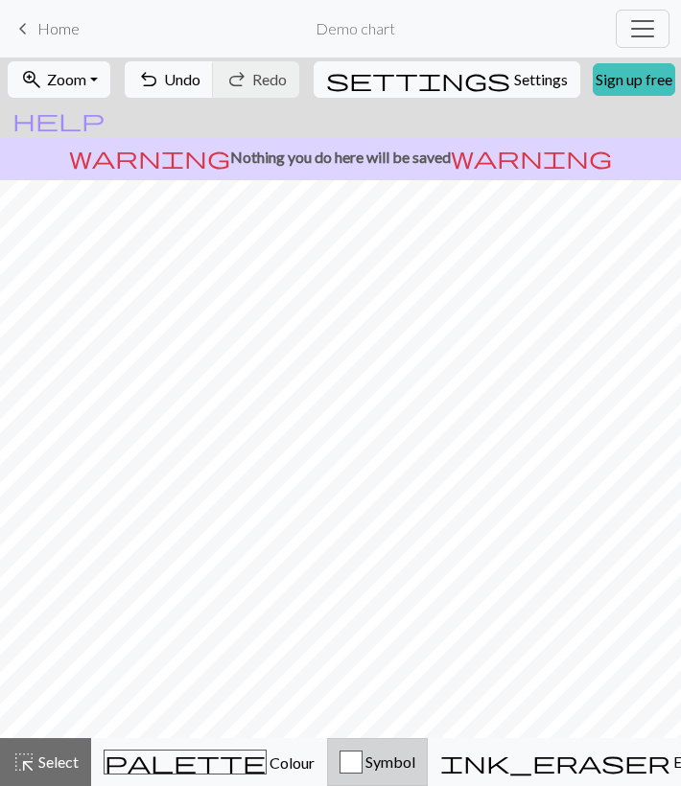
click at [362, 758] on span "Symbol" at bounding box center [388, 762] width 53 height 18
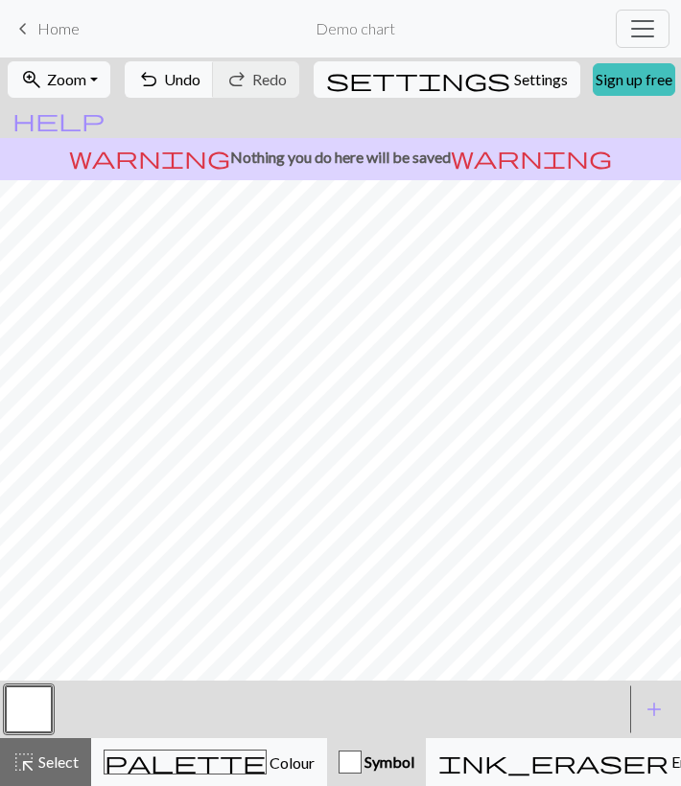
click at [361, 758] on span "Symbol" at bounding box center [387, 762] width 53 height 18
click at [52, 764] on span "Select" at bounding box center [56, 762] width 43 height 18
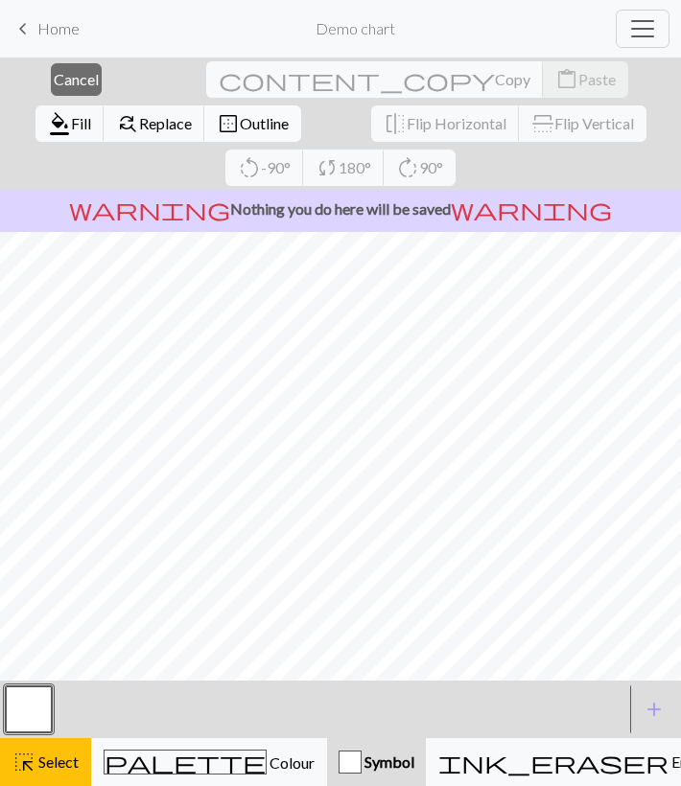
click at [240, 110] on span "border_outer" at bounding box center [228, 123] width 23 height 27
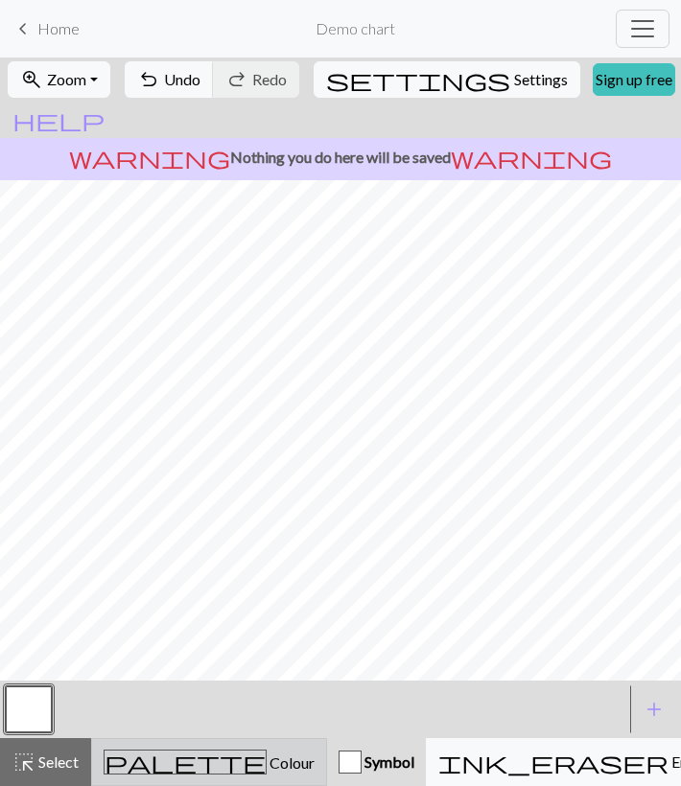
click at [152, 757] on span "palette" at bounding box center [185, 762] width 161 height 27
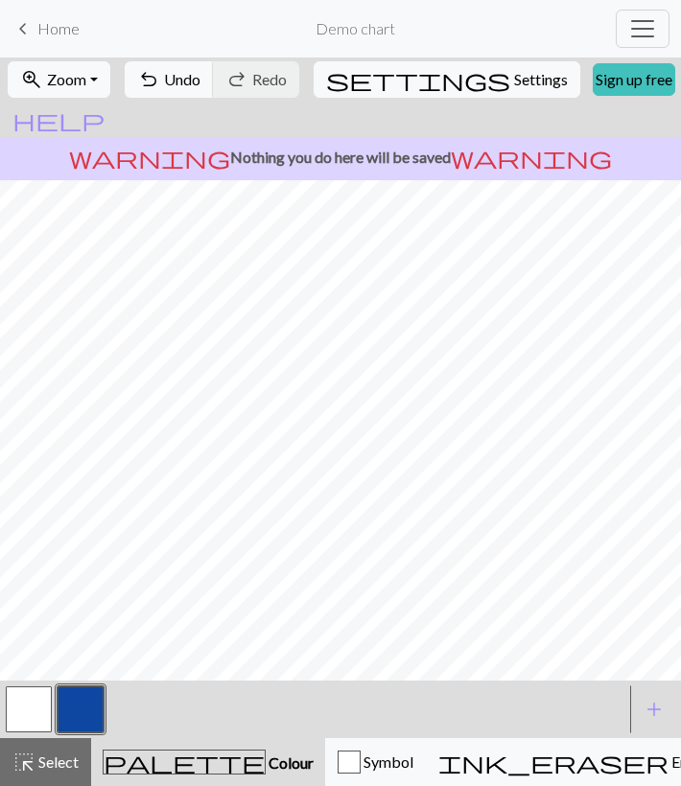
click at [84, 700] on button "button" at bounding box center [81, 710] width 46 height 46
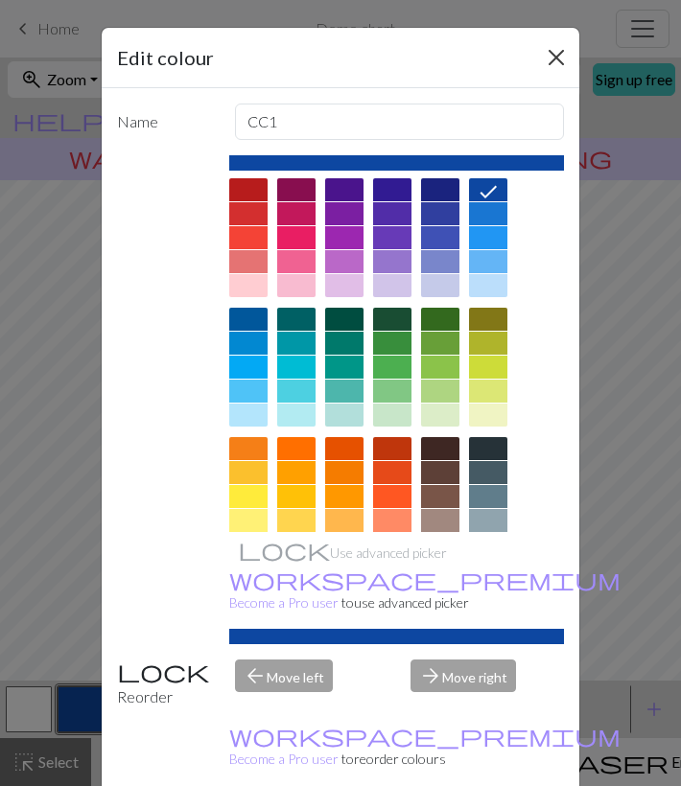
click at [556, 51] on button "Close" at bounding box center [556, 57] width 31 height 31
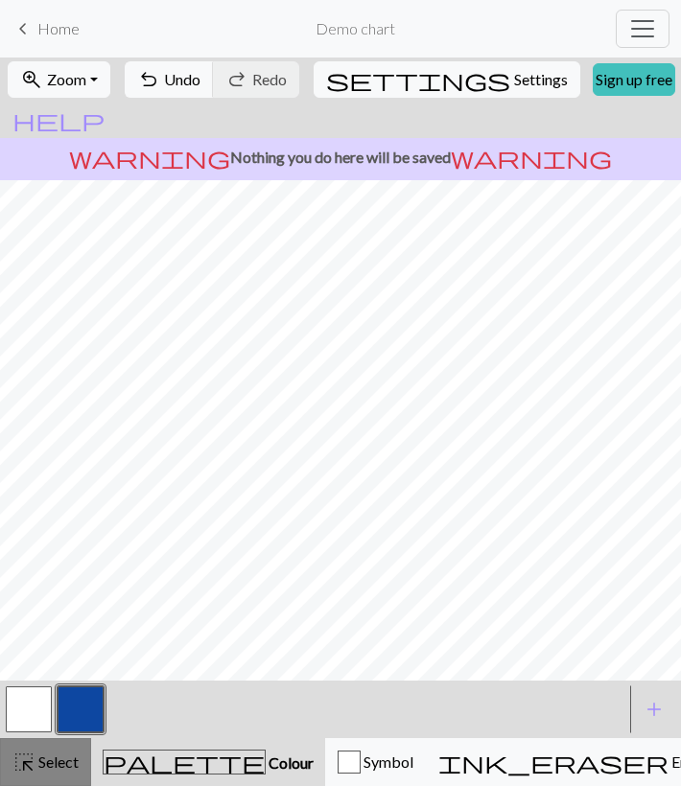
click at [54, 777] on button "highlight_alt Select Select" at bounding box center [45, 762] width 91 height 48
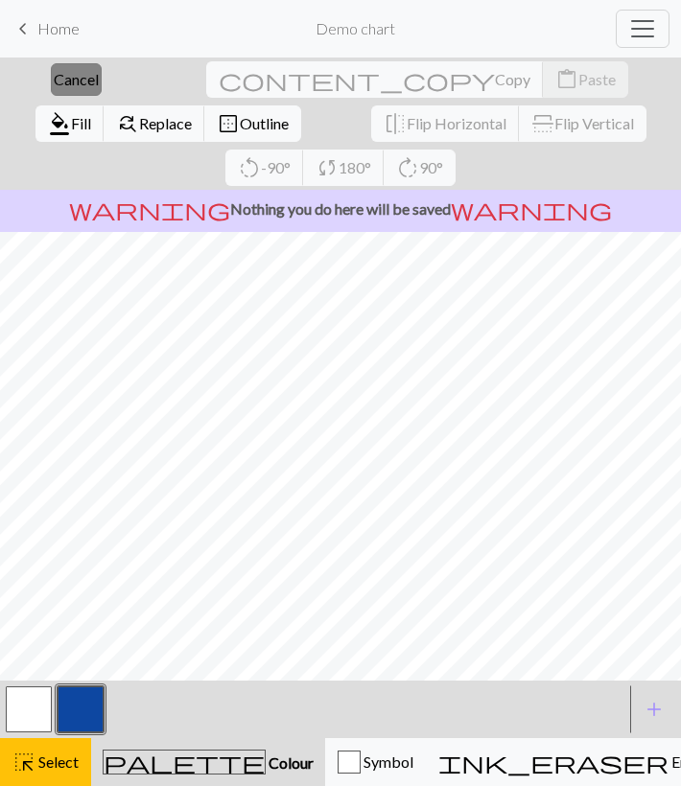
click at [58, 76] on span "Cancel" at bounding box center [76, 79] width 45 height 18
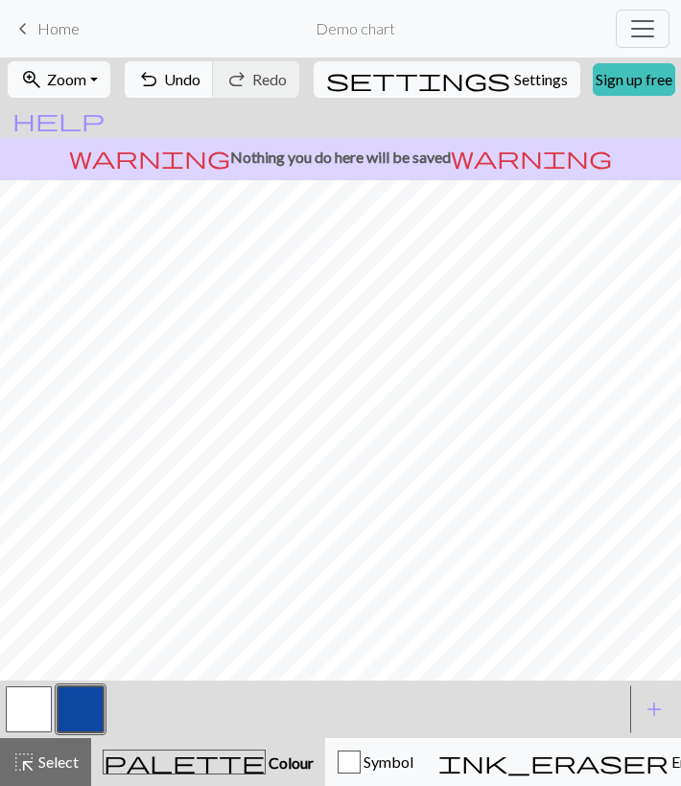
click at [266, 759] on span "Colour" at bounding box center [290, 763] width 48 height 18
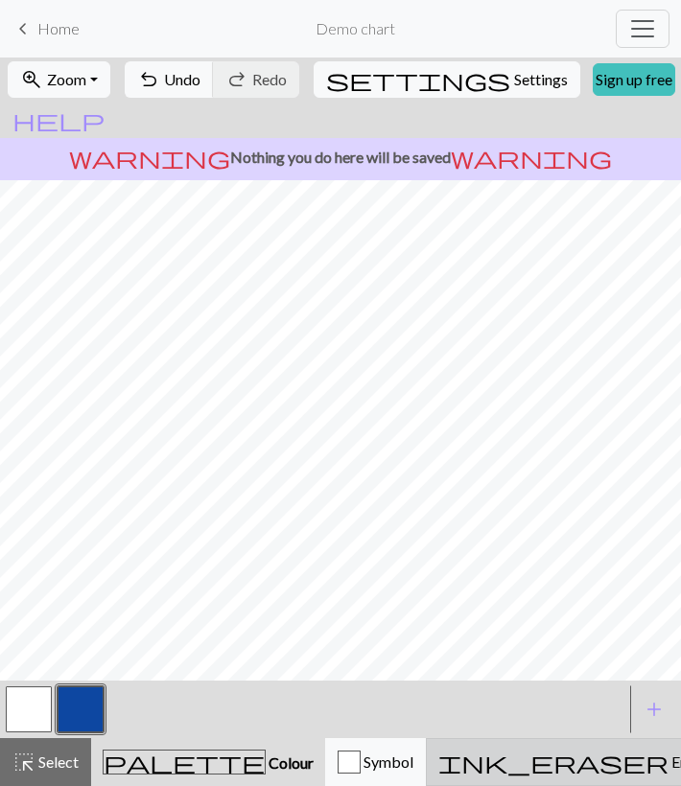
click at [449, 762] on span "ink_eraser" at bounding box center [553, 762] width 230 height 27
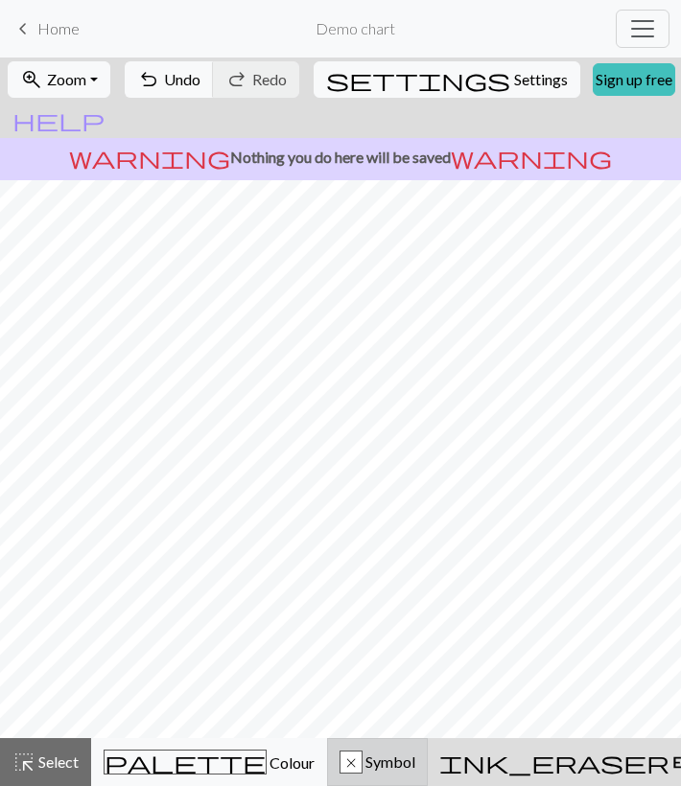
click at [339, 751] on div "x Symbol" at bounding box center [377, 762] width 76 height 23
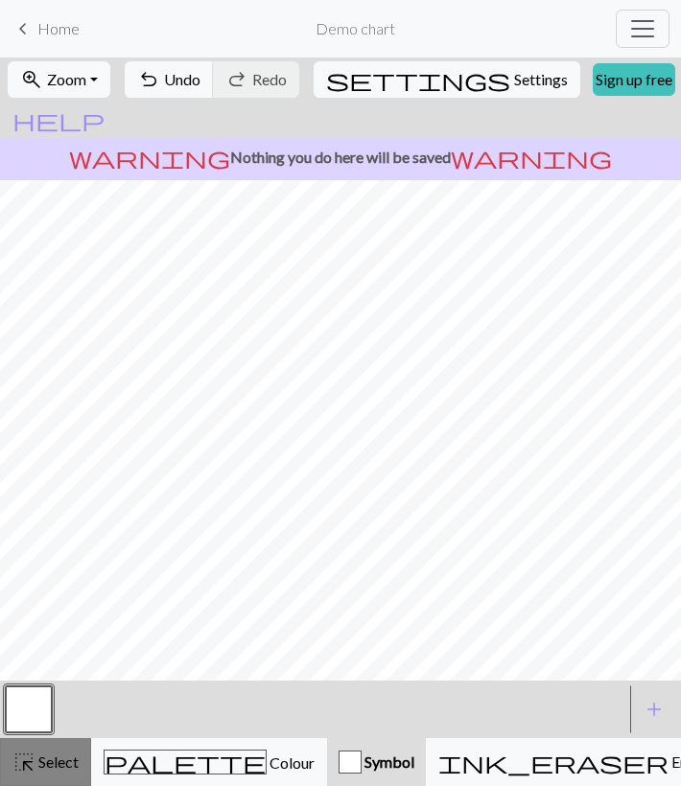
click at [35, 781] on button "highlight_alt Select Select" at bounding box center [45, 762] width 91 height 48
click at [200, 83] on span "Undo" at bounding box center [182, 79] width 36 height 18
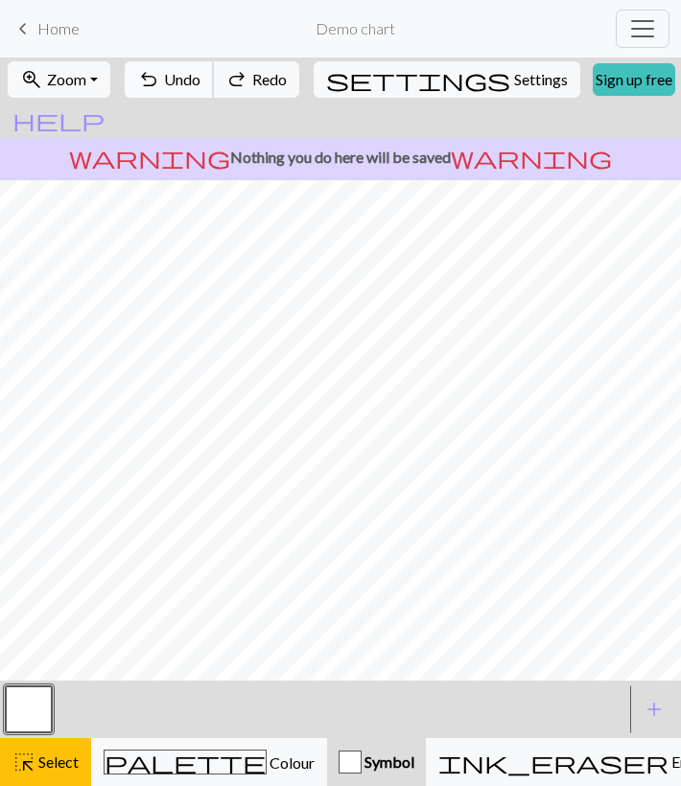
click at [200, 83] on span "Undo" at bounding box center [182, 79] width 36 height 18
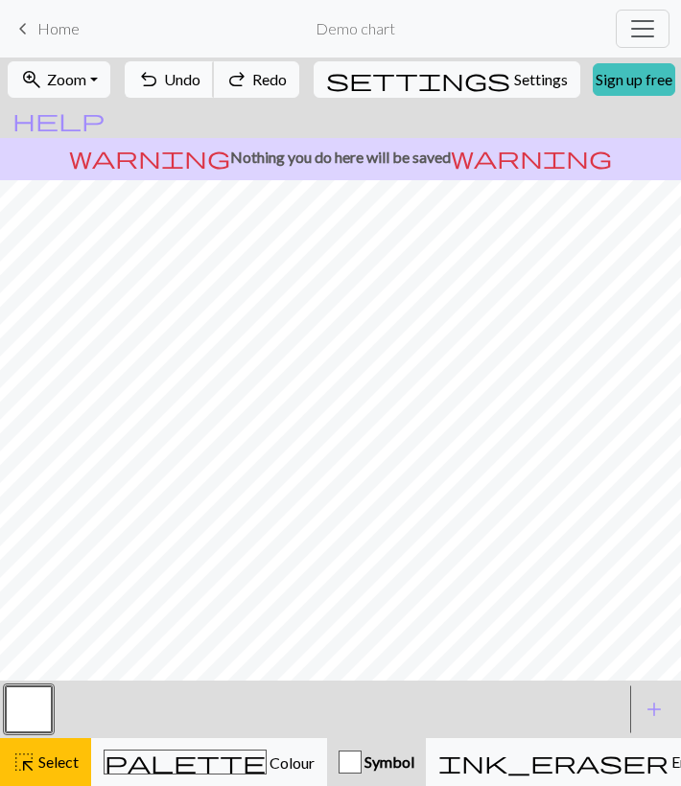
click at [200, 83] on span "Undo" at bounding box center [182, 79] width 36 height 18
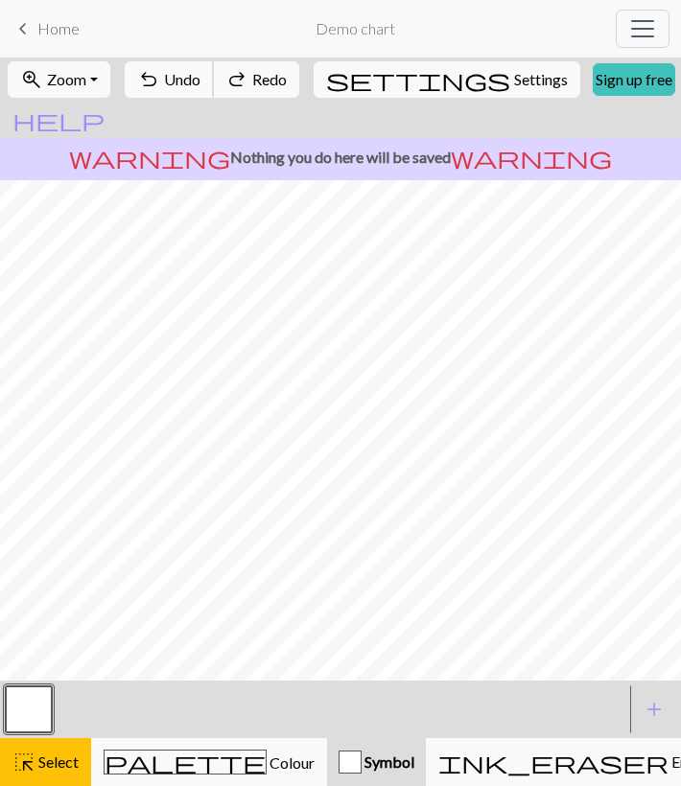
click at [200, 83] on span "Undo" at bounding box center [182, 79] width 36 height 18
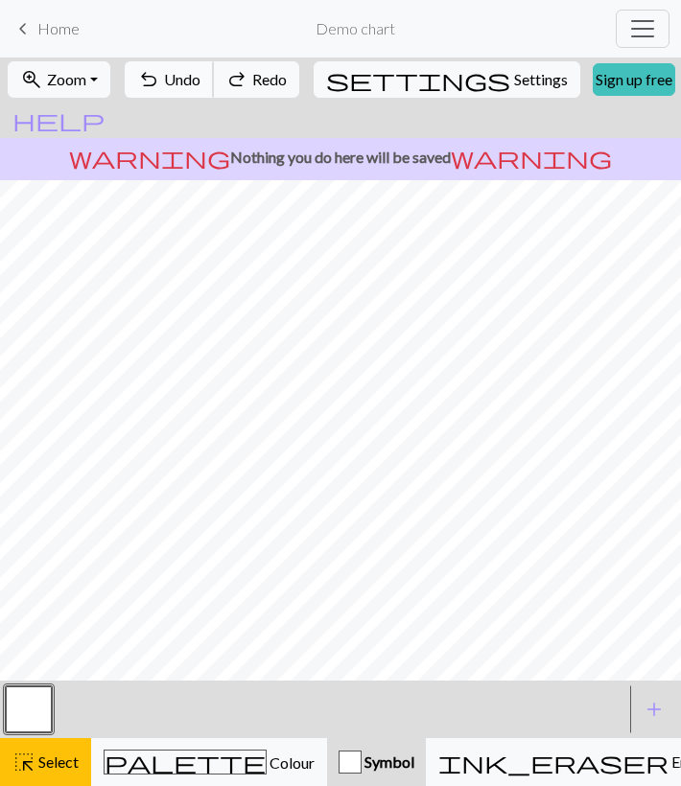
click at [200, 83] on span "Undo" at bounding box center [182, 79] width 36 height 18
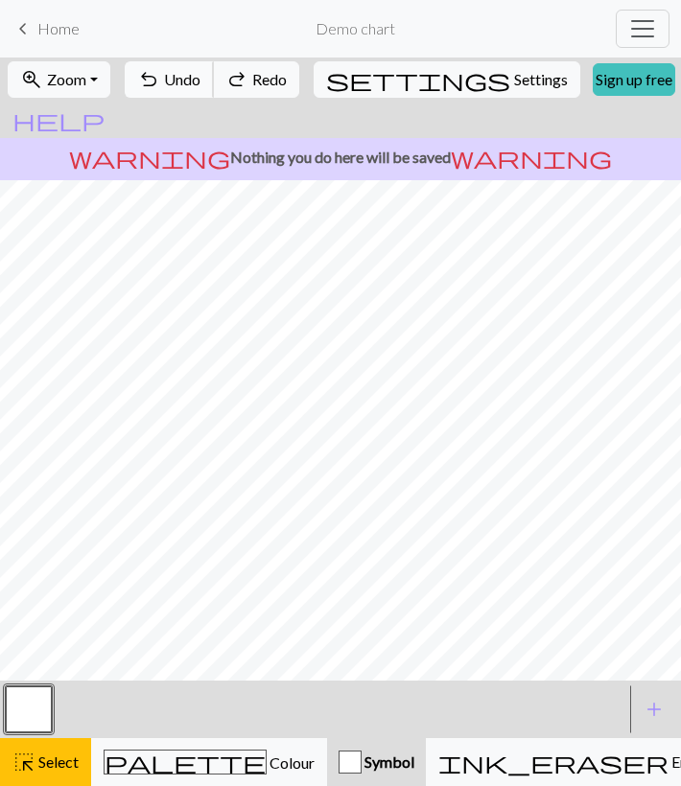
click at [200, 83] on span "Undo" at bounding box center [182, 79] width 36 height 18
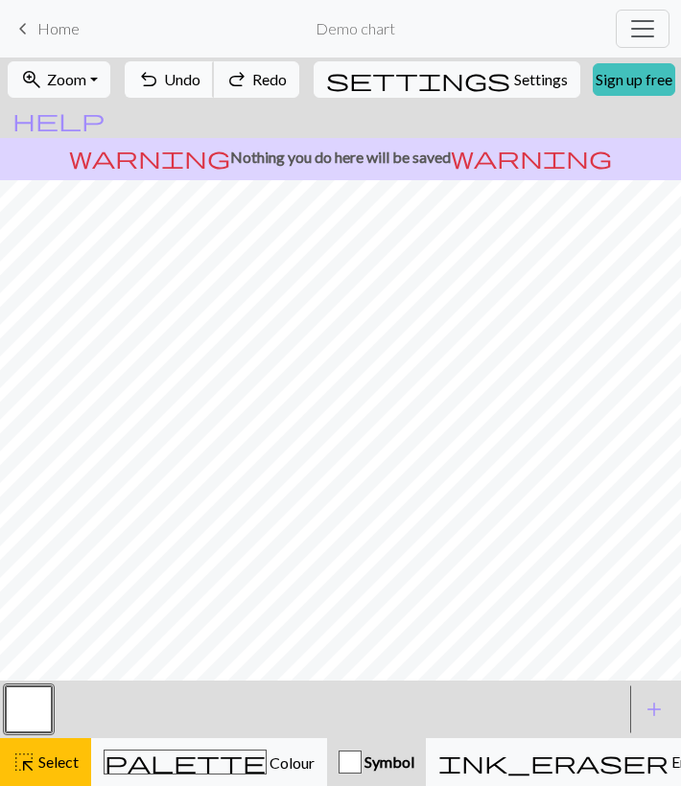
click at [200, 83] on span "Undo" at bounding box center [182, 79] width 36 height 18
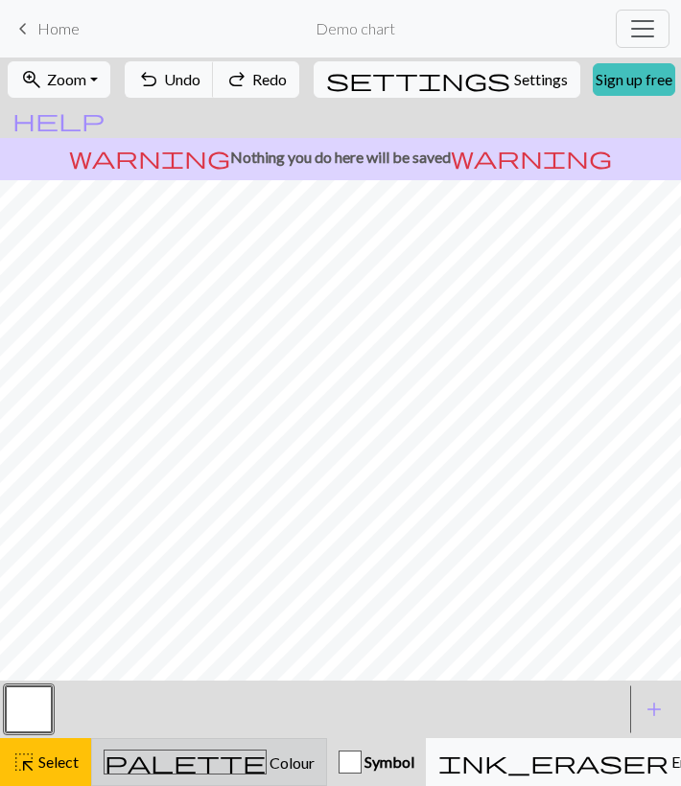
click at [185, 747] on button "palette Colour Colour" at bounding box center [209, 762] width 236 height 48
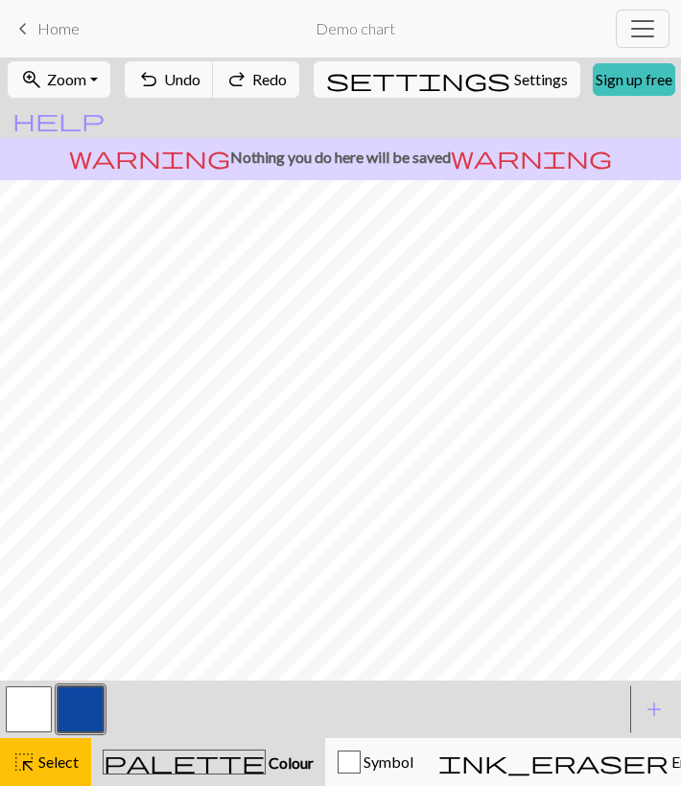
click at [83, 689] on button "button" at bounding box center [81, 710] width 46 height 46
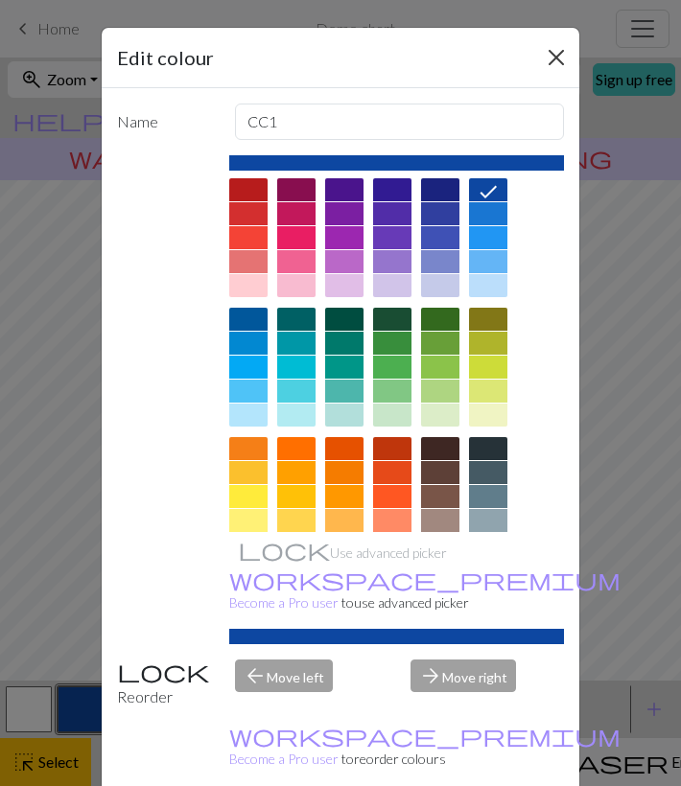
click at [550, 55] on button "Close" at bounding box center [556, 57] width 31 height 31
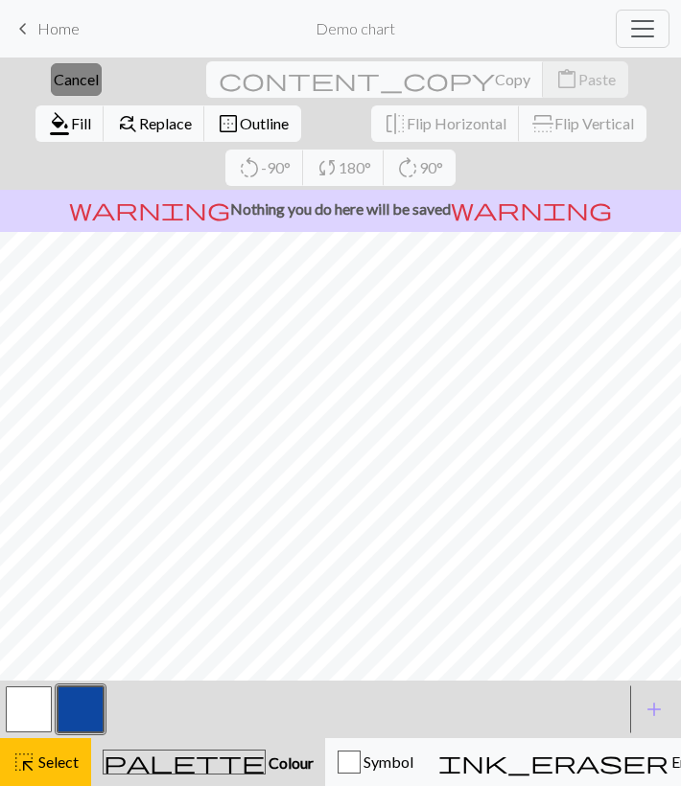
click at [73, 88] on button "close Cancel" at bounding box center [76, 79] width 51 height 33
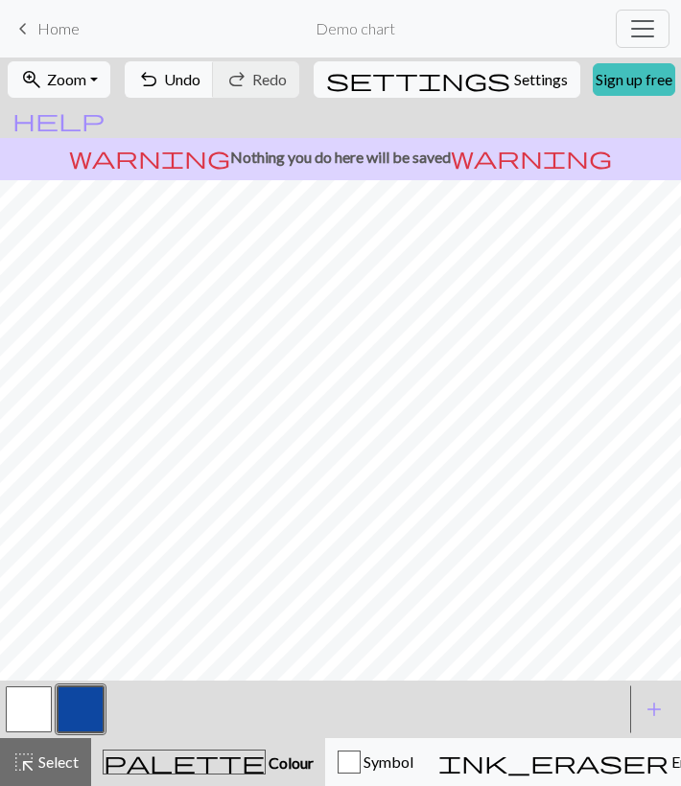
click at [31, 708] on button "button" at bounding box center [29, 710] width 46 height 46
click at [71, 698] on button "button" at bounding box center [81, 710] width 46 height 46
click at [30, 709] on button "button" at bounding box center [29, 710] width 46 height 46
click at [87, 706] on button "button" at bounding box center [81, 710] width 46 height 46
click at [38, 706] on button "button" at bounding box center [29, 710] width 46 height 46
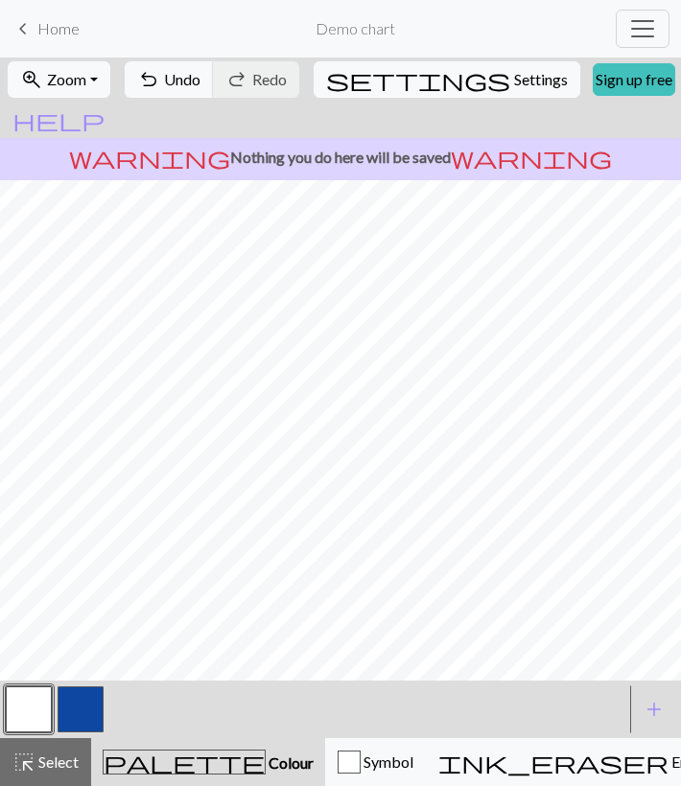
click at [101, 711] on button "button" at bounding box center [81, 710] width 46 height 46
click at [34, 720] on button "button" at bounding box center [29, 710] width 46 height 46
click at [82, 706] on button "button" at bounding box center [81, 710] width 46 height 46
click at [19, 705] on button "button" at bounding box center [29, 710] width 46 height 46
click at [89, 705] on button "button" at bounding box center [81, 710] width 46 height 46
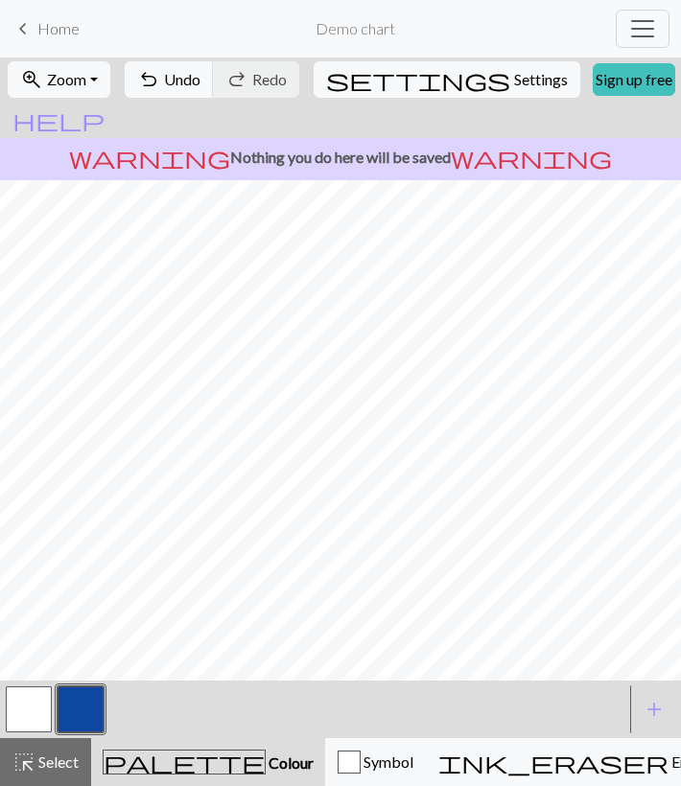
click at [17, 720] on button "button" at bounding box center [29, 710] width 46 height 46
click at [61, 729] on button "button" at bounding box center [81, 710] width 46 height 46
click at [30, 708] on button "button" at bounding box center [29, 710] width 46 height 46
click at [30, 719] on button "button" at bounding box center [29, 710] width 46 height 46
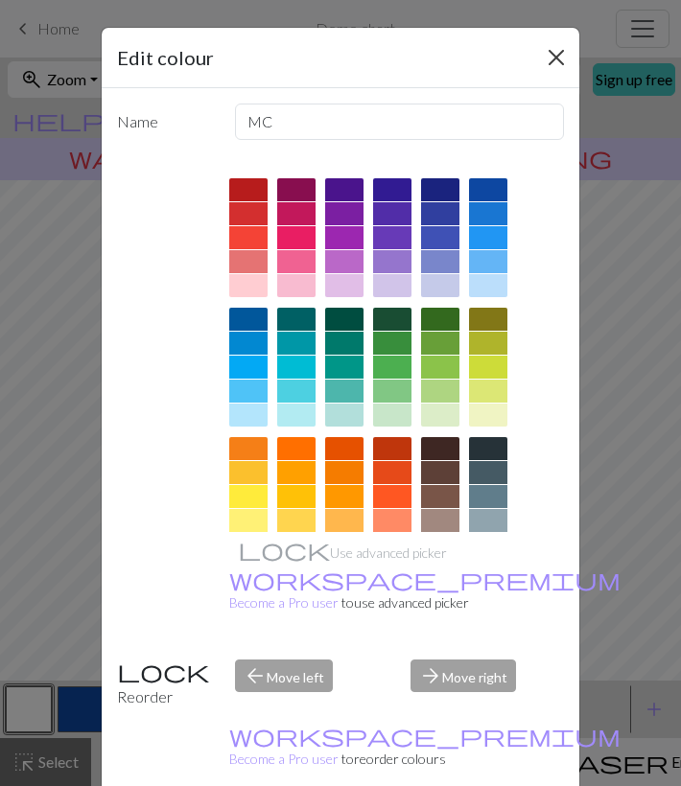
click at [554, 56] on button "Close" at bounding box center [556, 57] width 31 height 31
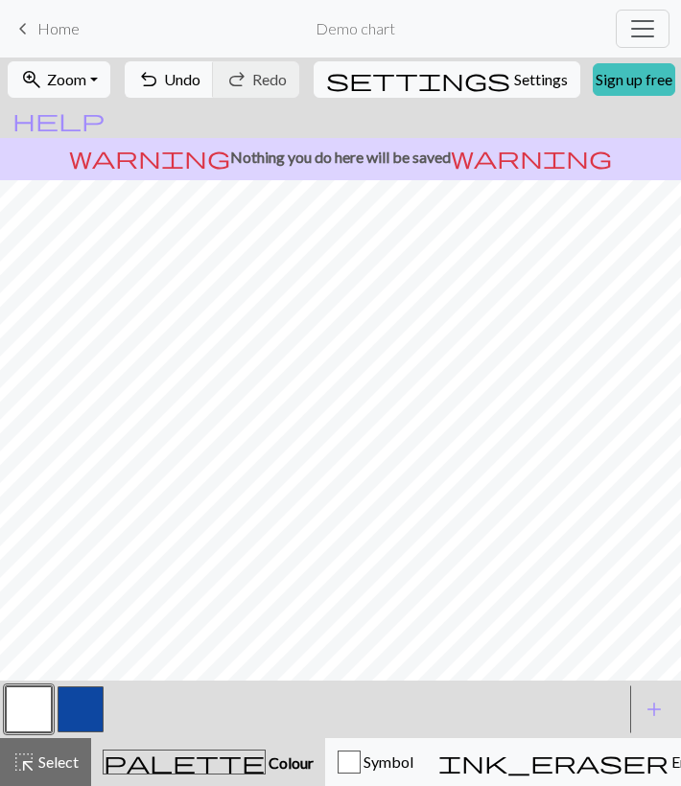
click at [78, 700] on button "button" at bounding box center [81, 710] width 46 height 46
click at [24, 720] on button "button" at bounding box center [29, 710] width 46 height 46
click at [86, 710] on button "button" at bounding box center [81, 710] width 46 height 46
click at [30, 711] on button "button" at bounding box center [29, 710] width 46 height 46
click at [86, 701] on button "button" at bounding box center [81, 710] width 46 height 46
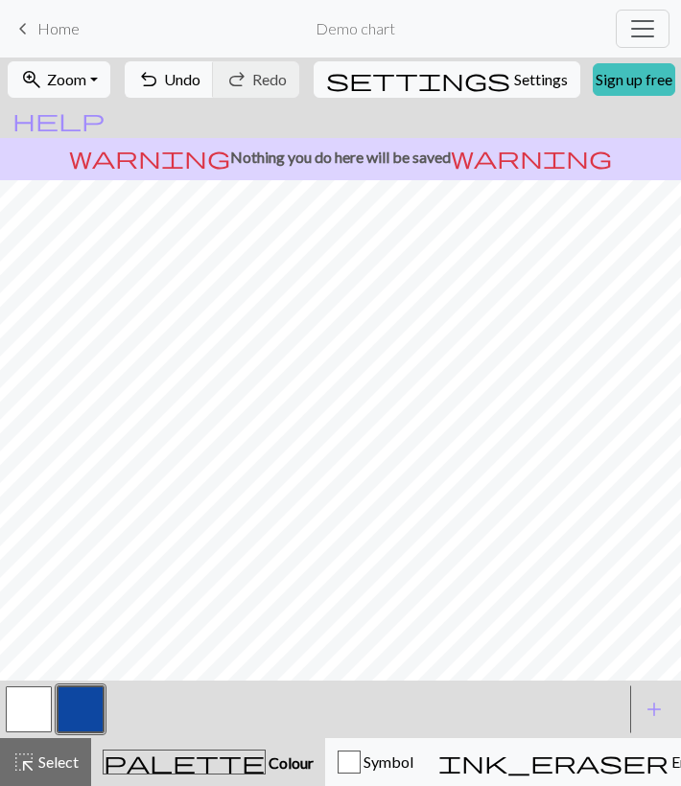
click at [18, 711] on button "button" at bounding box center [29, 710] width 46 height 46
click at [87, 703] on button "button" at bounding box center [81, 710] width 46 height 46
click at [28, 712] on button "button" at bounding box center [29, 710] width 46 height 46
click at [74, 712] on button "button" at bounding box center [81, 710] width 46 height 46
click at [44, 707] on button "button" at bounding box center [29, 710] width 46 height 46
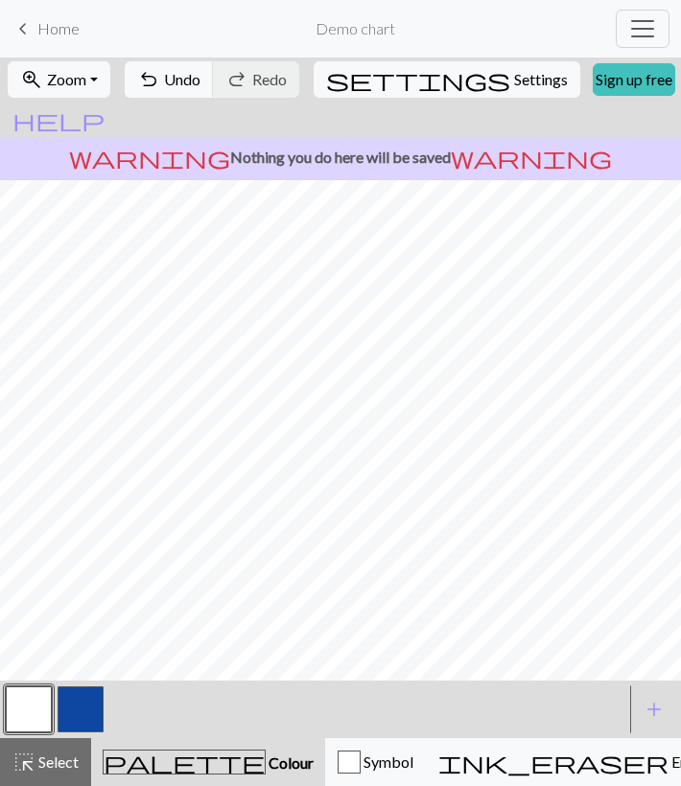
click at [83, 700] on button "button" at bounding box center [81, 710] width 46 height 46
click at [28, 725] on button "button" at bounding box center [29, 710] width 46 height 46
click at [90, 700] on button "button" at bounding box center [81, 710] width 46 height 46
click at [31, 702] on button "button" at bounding box center [29, 710] width 46 height 46
click at [79, 710] on button "button" at bounding box center [81, 710] width 46 height 46
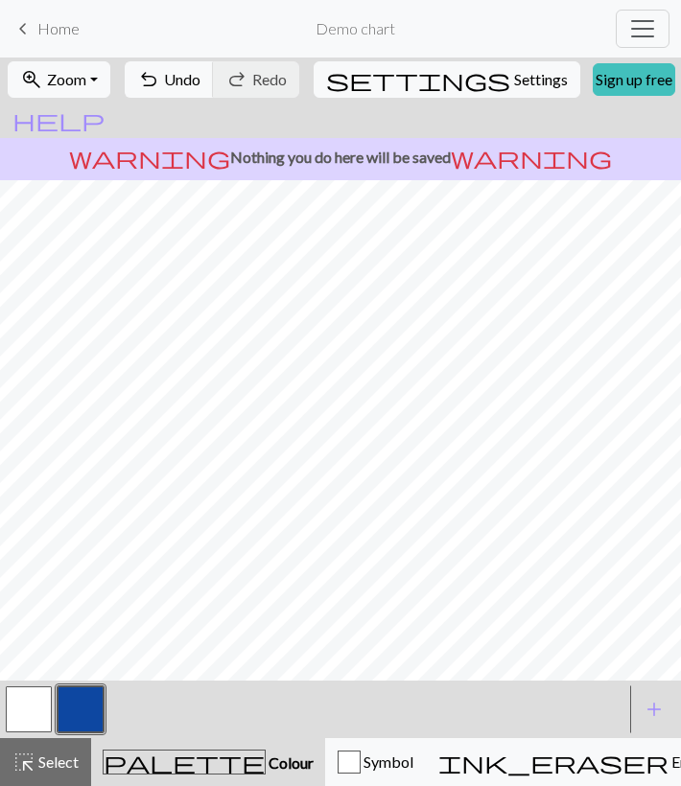
click at [19, 732] on button "button" at bounding box center [29, 710] width 46 height 46
click at [200, 80] on span "Undo" at bounding box center [182, 79] width 36 height 18
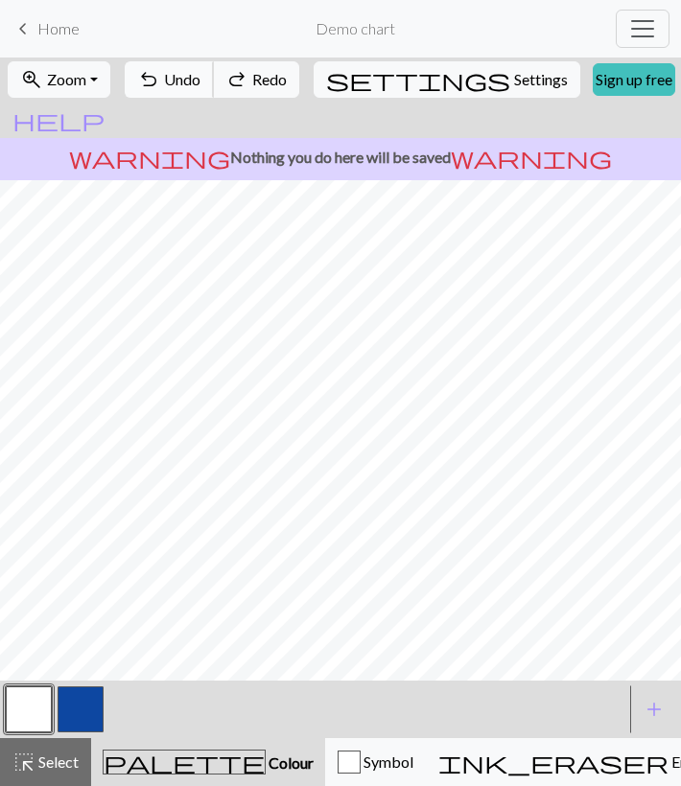
click at [200, 80] on span "Undo" at bounding box center [182, 79] width 36 height 18
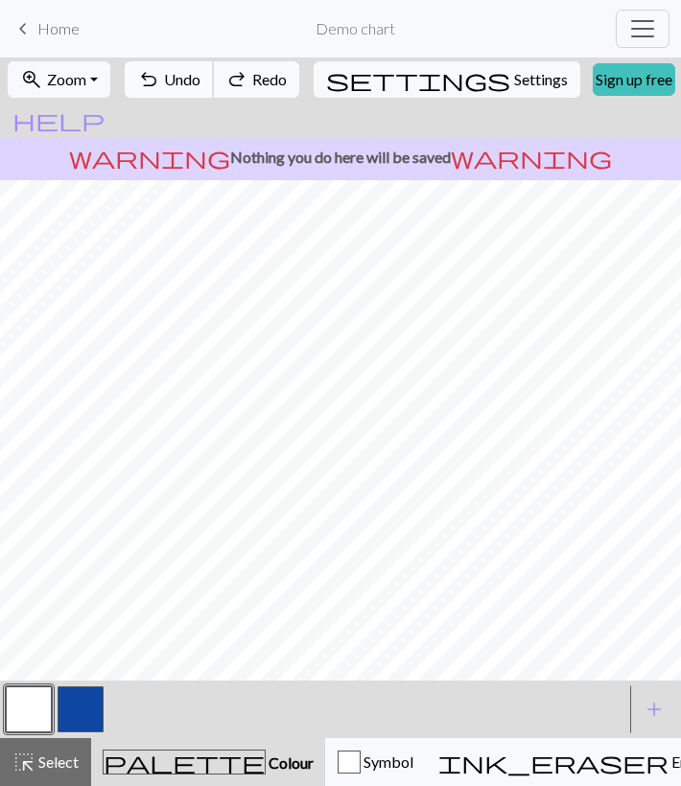
click at [200, 80] on span "Undo" at bounding box center [182, 79] width 36 height 18
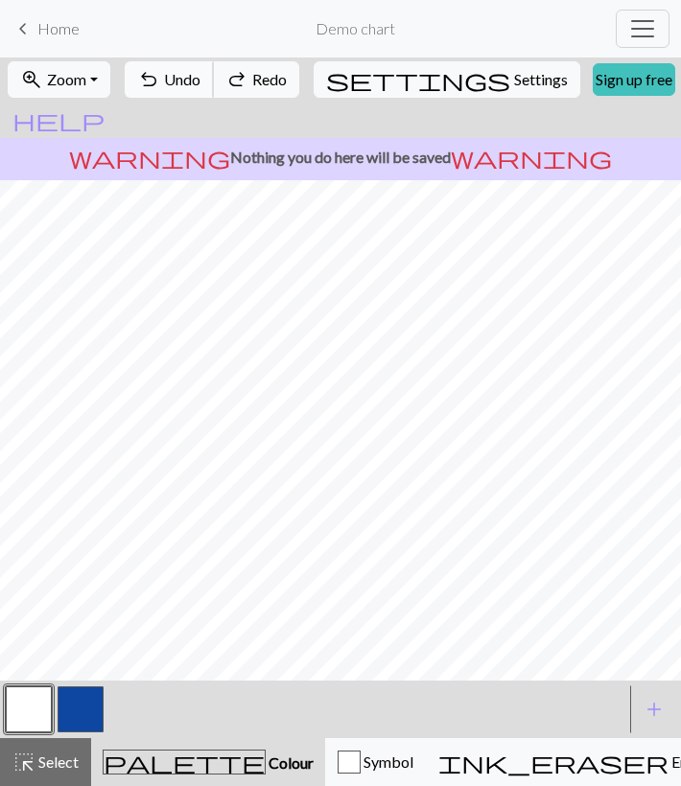
click at [200, 80] on span "Undo" at bounding box center [182, 79] width 36 height 18
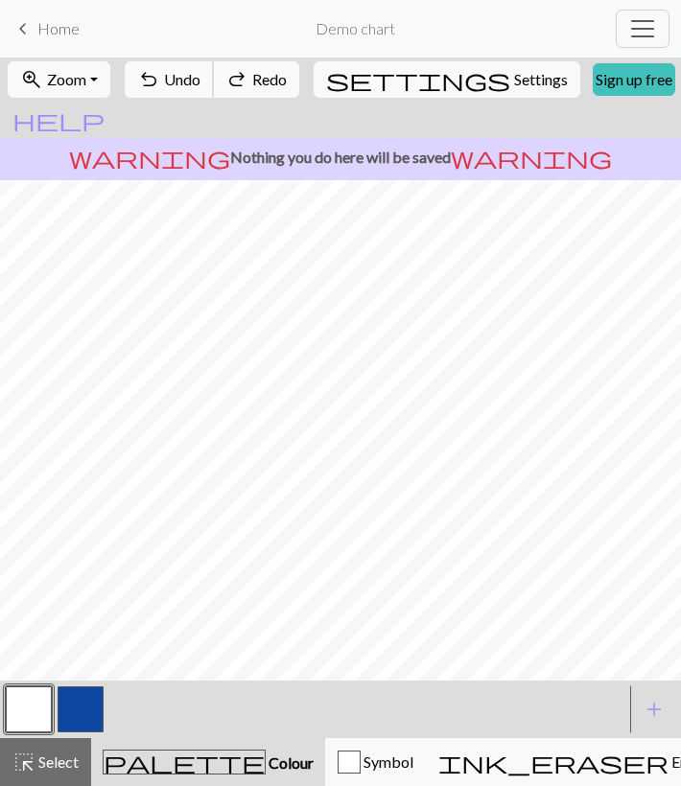
click at [200, 80] on span "Undo" at bounding box center [182, 79] width 36 height 18
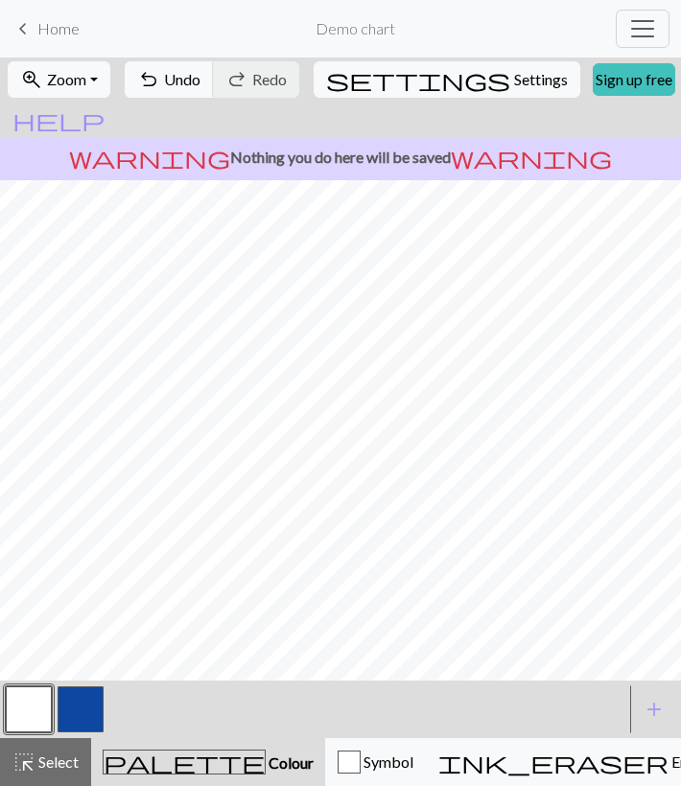
click at [84, 713] on button "button" at bounding box center [81, 710] width 46 height 46
click at [20, 717] on button "button" at bounding box center [29, 710] width 46 height 46
click at [86, 705] on button "button" at bounding box center [81, 710] width 46 height 46
click at [33, 710] on button "button" at bounding box center [29, 710] width 46 height 46
click at [83, 713] on button "button" at bounding box center [81, 710] width 46 height 46
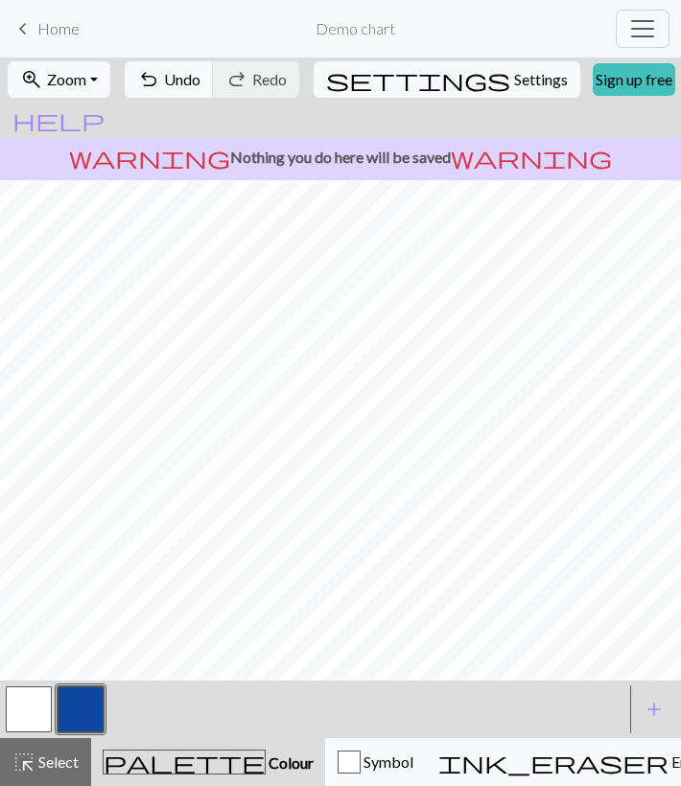
click at [15, 719] on button "button" at bounding box center [29, 710] width 46 height 46
click at [78, 709] on button "button" at bounding box center [81, 710] width 46 height 46
click at [29, 704] on button "button" at bounding box center [29, 710] width 46 height 46
click at [89, 697] on button "button" at bounding box center [81, 710] width 46 height 46
click at [13, 715] on button "button" at bounding box center [29, 710] width 46 height 46
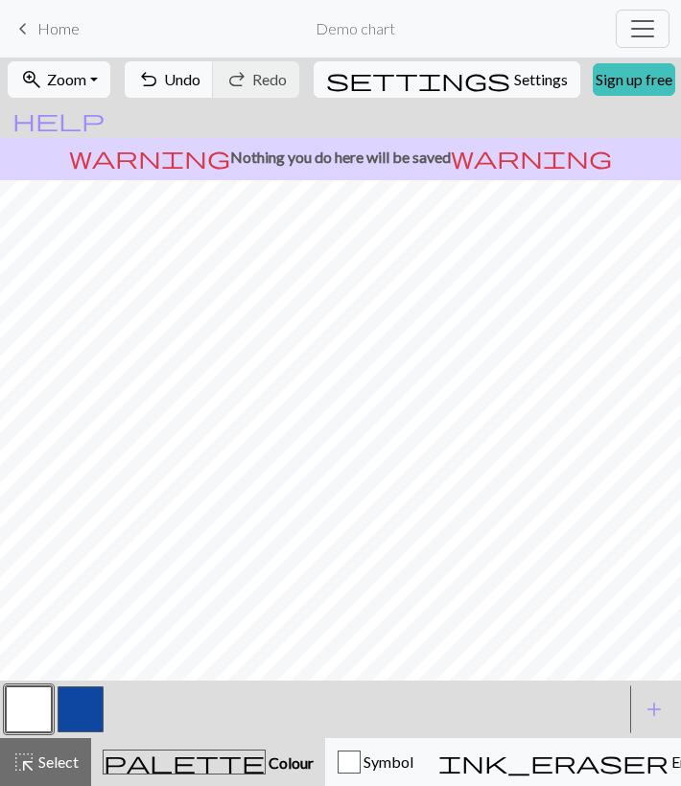
click at [78, 724] on button "button" at bounding box center [81, 710] width 46 height 46
click at [18, 715] on button "button" at bounding box center [29, 710] width 46 height 46
click at [94, 709] on button "button" at bounding box center [81, 710] width 46 height 46
click at [22, 709] on button "button" at bounding box center [29, 710] width 46 height 46
click at [77, 710] on button "button" at bounding box center [81, 710] width 46 height 46
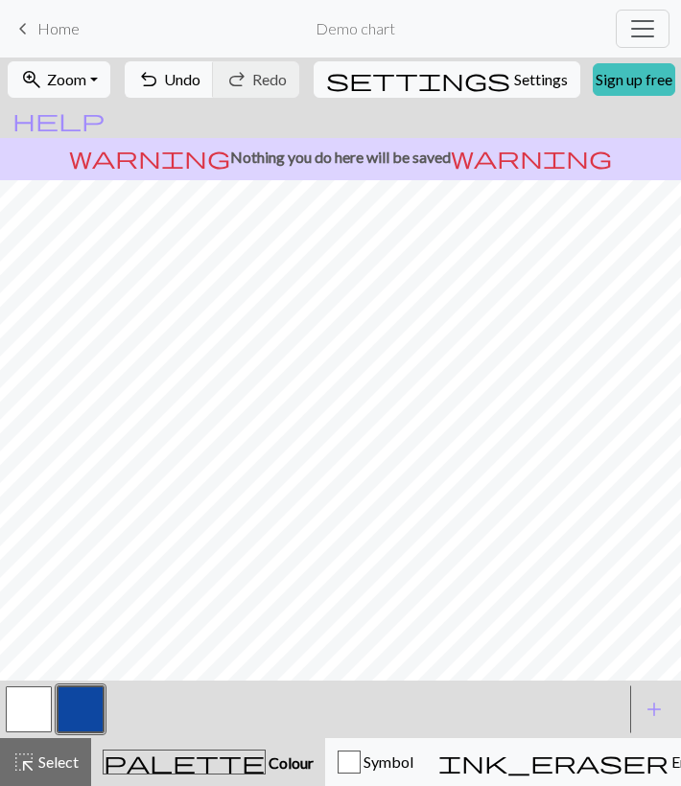
click at [31, 701] on button "button" at bounding box center [29, 710] width 46 height 46
click at [77, 711] on button "button" at bounding box center [81, 710] width 46 height 46
click at [15, 708] on button "button" at bounding box center [29, 710] width 46 height 46
click at [63, 706] on button "button" at bounding box center [81, 710] width 46 height 46
click at [44, 726] on button "button" at bounding box center [29, 710] width 46 height 46
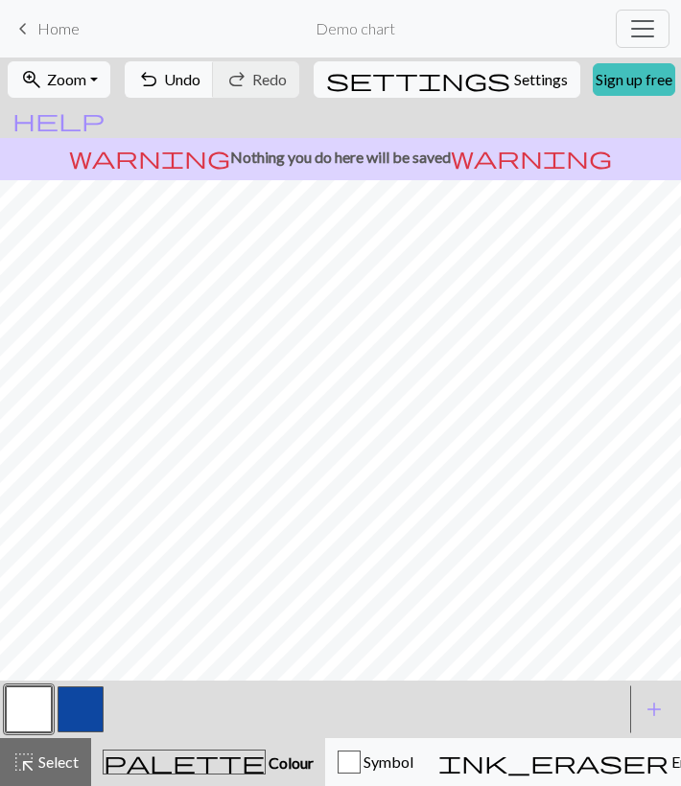
click at [84, 711] on button "button" at bounding box center [81, 710] width 46 height 46
click at [18, 738] on button "highlight_alt Select Select" at bounding box center [45, 762] width 91 height 48
click at [31, 703] on button "button" at bounding box center [29, 710] width 46 height 46
click at [37, 769] on span "Select" at bounding box center [56, 762] width 43 height 18
click at [90, 695] on button "button" at bounding box center [81, 710] width 46 height 46
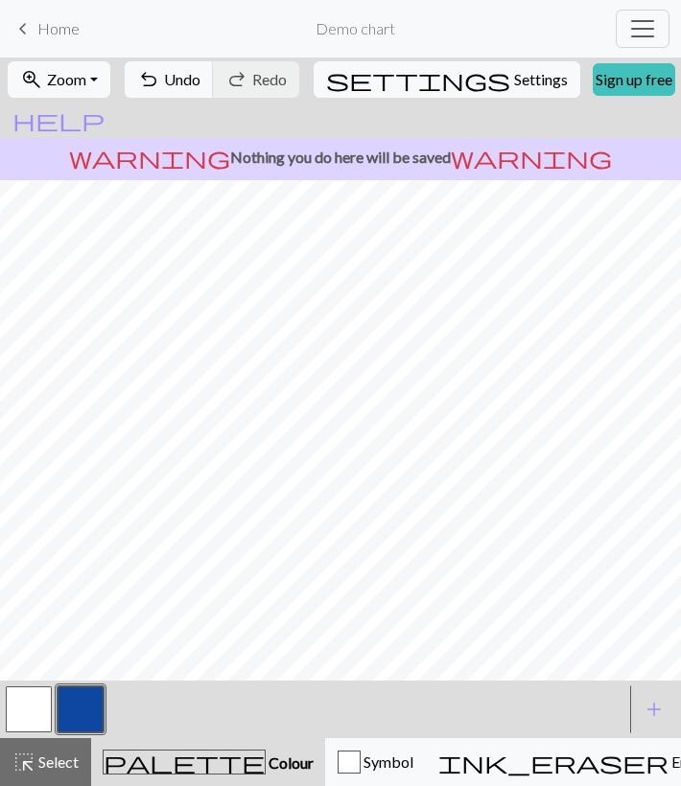
click at [13, 696] on button "button" at bounding box center [29, 710] width 46 height 46
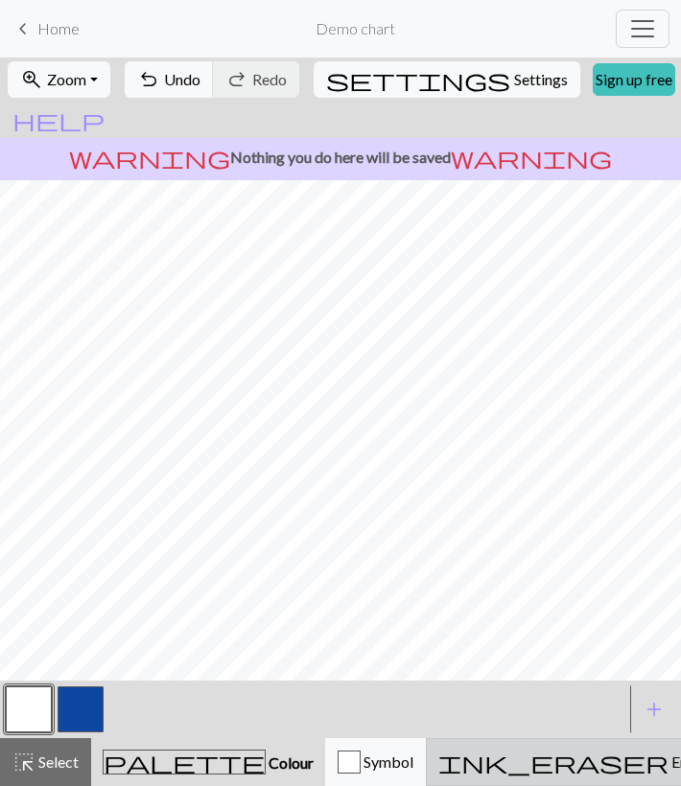
click at [441, 759] on span "ink_eraser" at bounding box center [553, 762] width 230 height 27
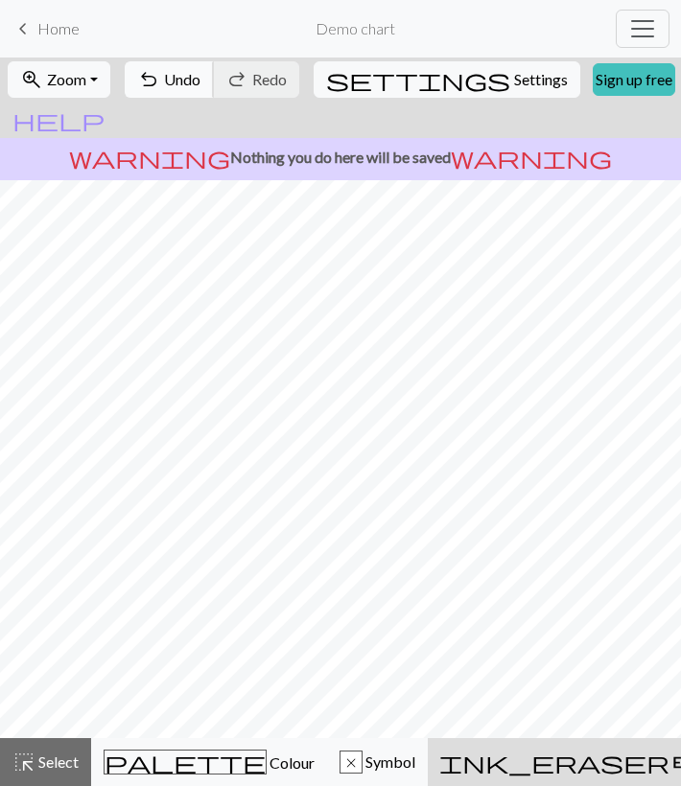
click at [200, 85] on span "Undo" at bounding box center [182, 79] width 36 height 18
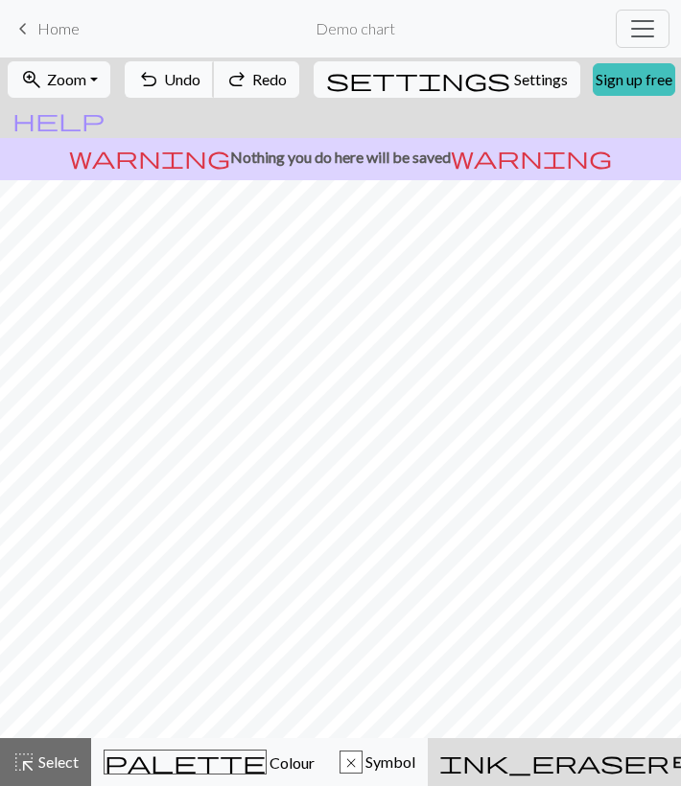
click at [200, 85] on span "Undo" at bounding box center [182, 79] width 36 height 18
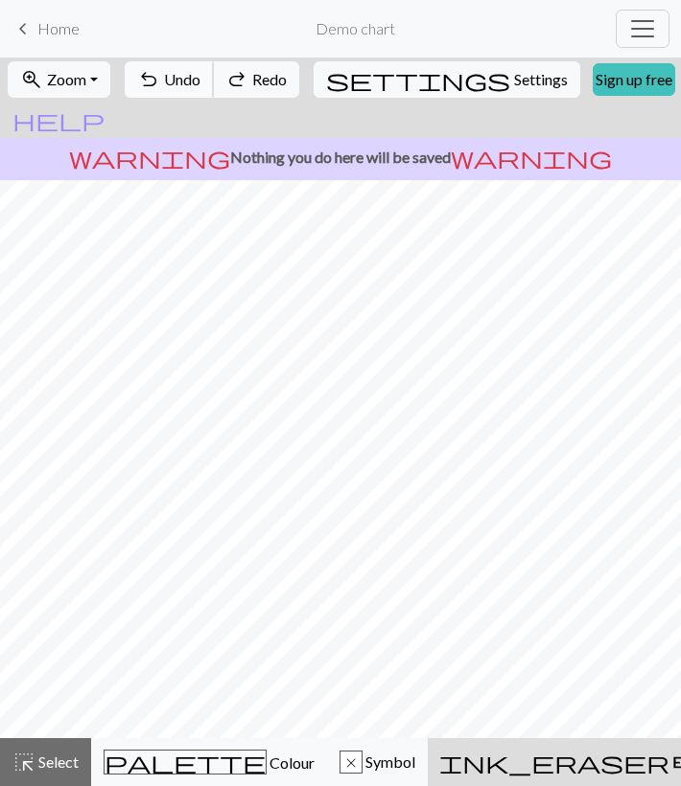
click at [200, 85] on span "Undo" at bounding box center [182, 79] width 36 height 18
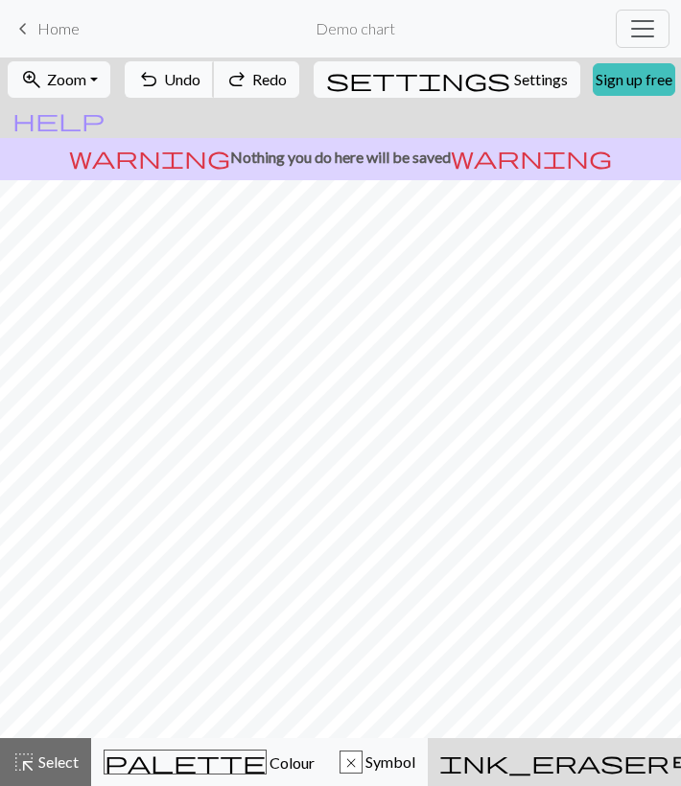
click at [200, 85] on span "Undo" at bounding box center [182, 79] width 36 height 18
click at [248, 83] on span "redo" at bounding box center [236, 79] width 23 height 27
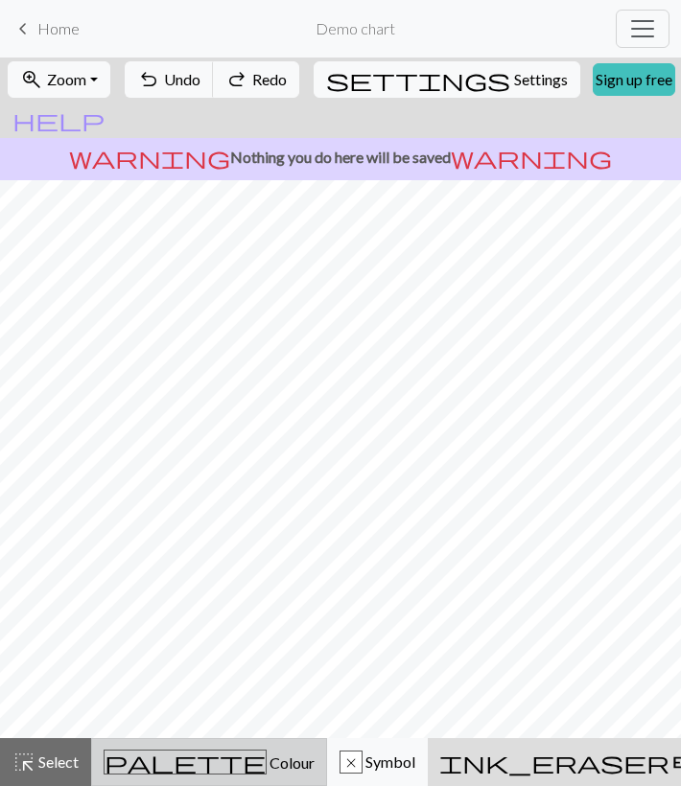
click at [267, 767] on span "Colour" at bounding box center [291, 763] width 48 height 18
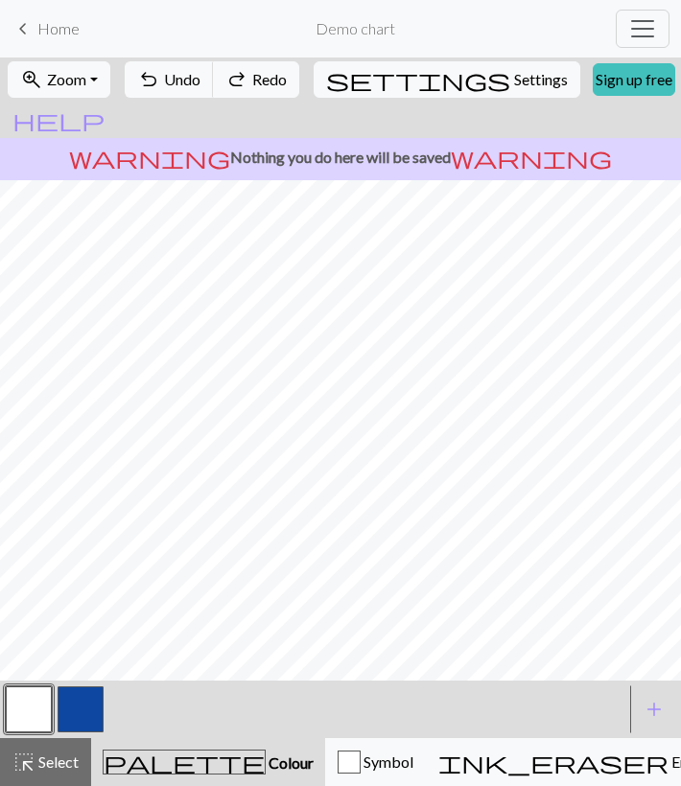
click at [88, 696] on button "button" at bounding box center [81, 710] width 46 height 46
click at [77, 711] on button "button" at bounding box center [81, 710] width 46 height 46
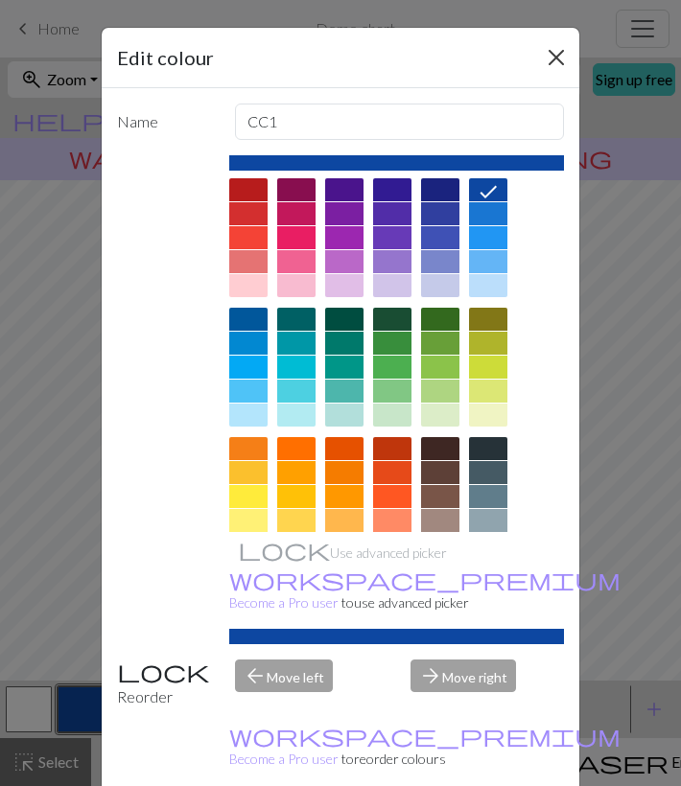
click at [552, 57] on button "Close" at bounding box center [556, 57] width 31 height 31
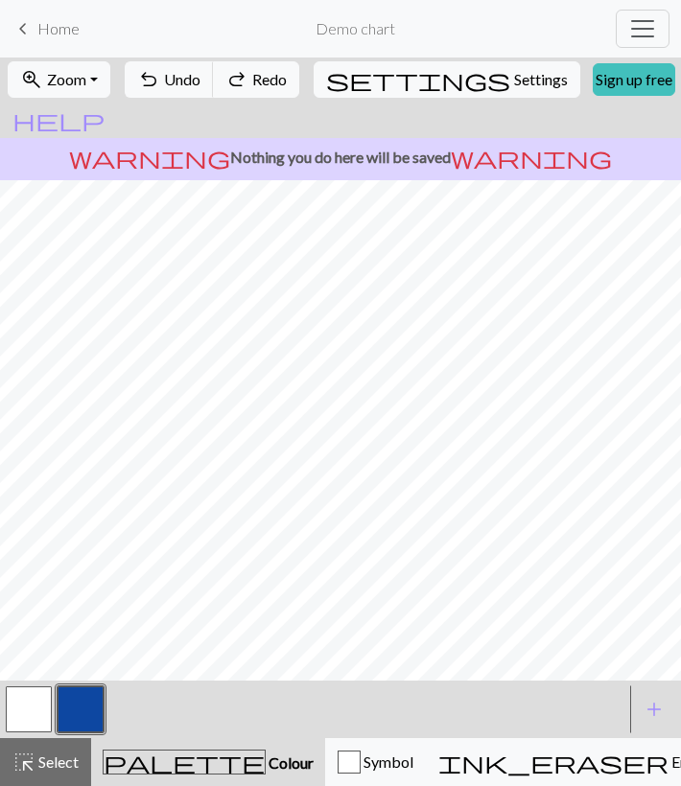
click at [266, 765] on span "Colour" at bounding box center [290, 763] width 48 height 18
click at [68, 761] on span "Select" at bounding box center [56, 762] width 43 height 18
click at [58, 776] on button "highlight_alt Select Select" at bounding box center [45, 762] width 91 height 48
click at [36, 714] on button "button" at bounding box center [29, 710] width 46 height 46
click at [84, 709] on button "button" at bounding box center [81, 710] width 46 height 46
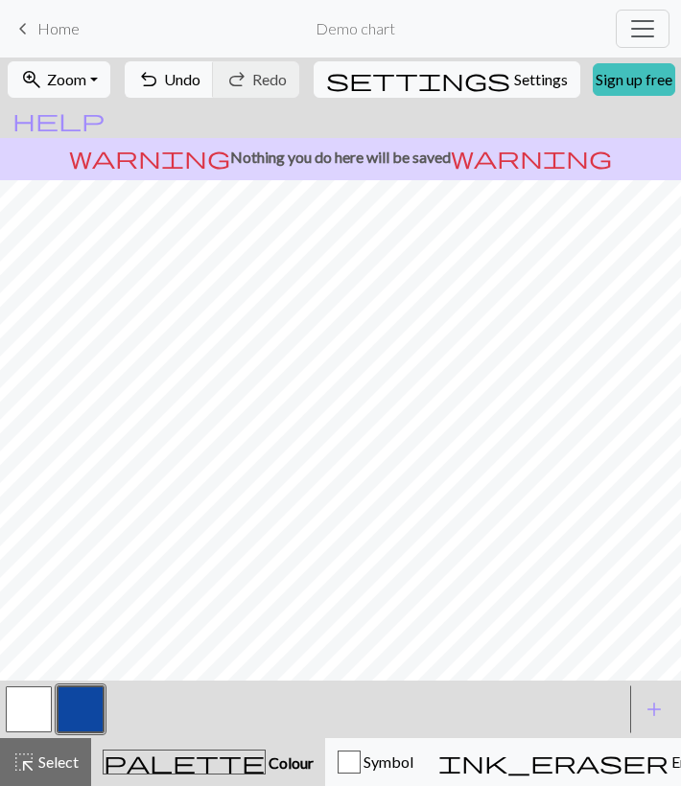
click at [27, 701] on button "button" at bounding box center [29, 710] width 46 height 46
click at [82, 719] on button "button" at bounding box center [81, 710] width 46 height 46
click at [34, 716] on button "button" at bounding box center [29, 710] width 46 height 46
click at [71, 714] on button "button" at bounding box center [81, 710] width 46 height 46
click at [37, 710] on button "button" at bounding box center [29, 710] width 46 height 46
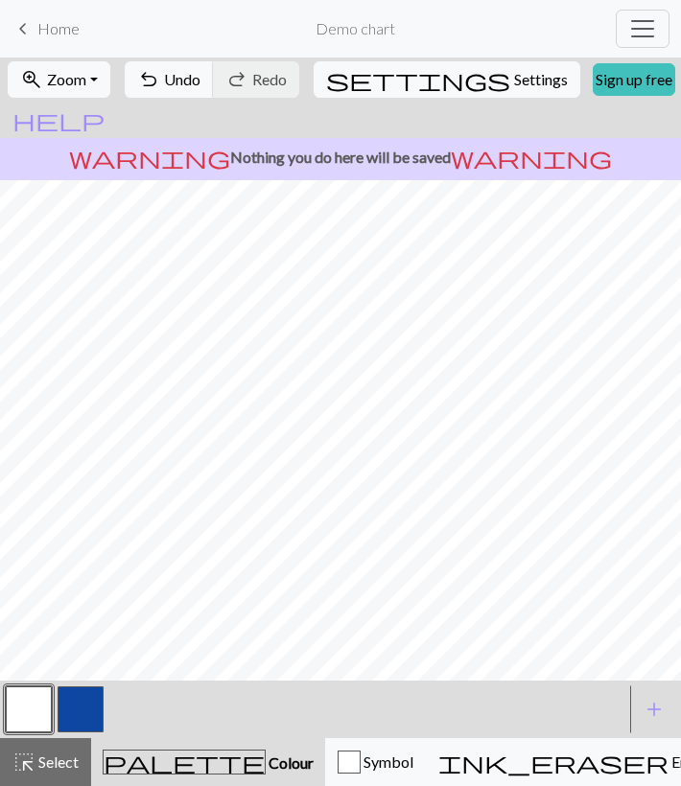
click at [82, 707] on button "button" at bounding box center [81, 710] width 46 height 46
click at [40, 711] on button "button" at bounding box center [29, 710] width 46 height 46
click at [100, 695] on button "button" at bounding box center [81, 710] width 46 height 46
click at [32, 701] on button "button" at bounding box center [29, 710] width 46 height 46
click at [89, 707] on button "button" at bounding box center [81, 710] width 46 height 46
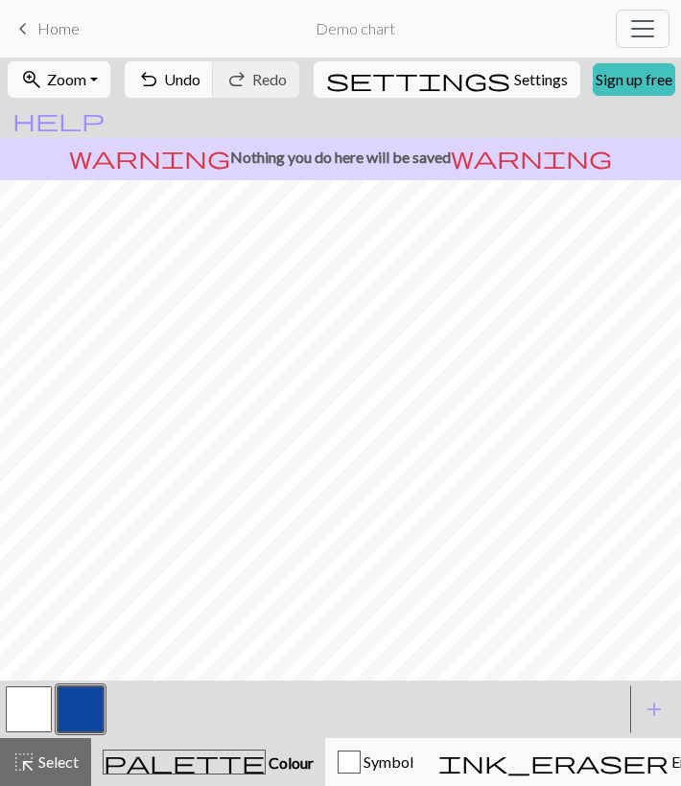
click at [34, 711] on button "button" at bounding box center [29, 710] width 46 height 46
click at [82, 701] on button "button" at bounding box center [81, 710] width 46 height 46
click at [33, 698] on button "button" at bounding box center [29, 710] width 46 height 46
click at [80, 709] on button "button" at bounding box center [81, 710] width 46 height 46
click at [20, 696] on button "button" at bounding box center [29, 710] width 46 height 46
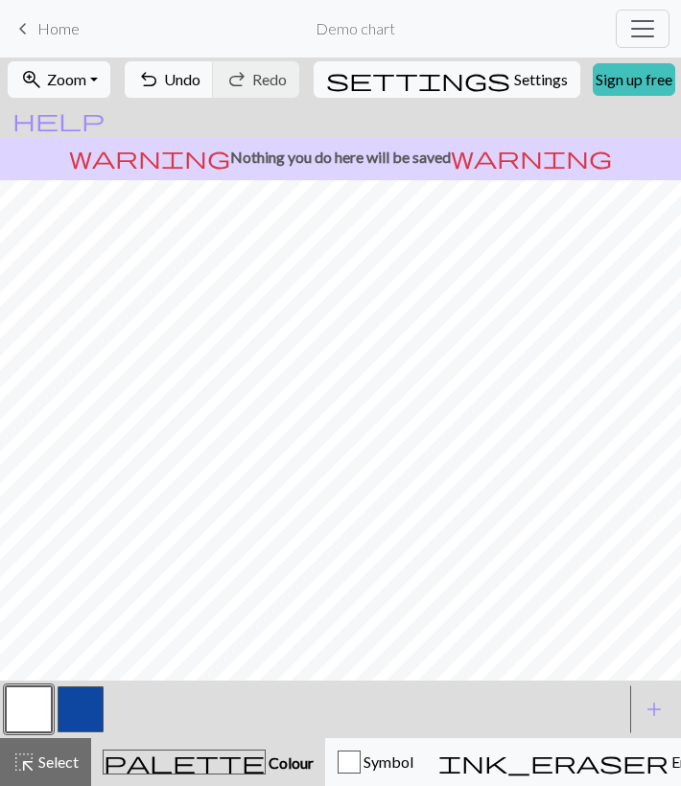
click at [39, 692] on button "button" at bounding box center [29, 710] width 46 height 46
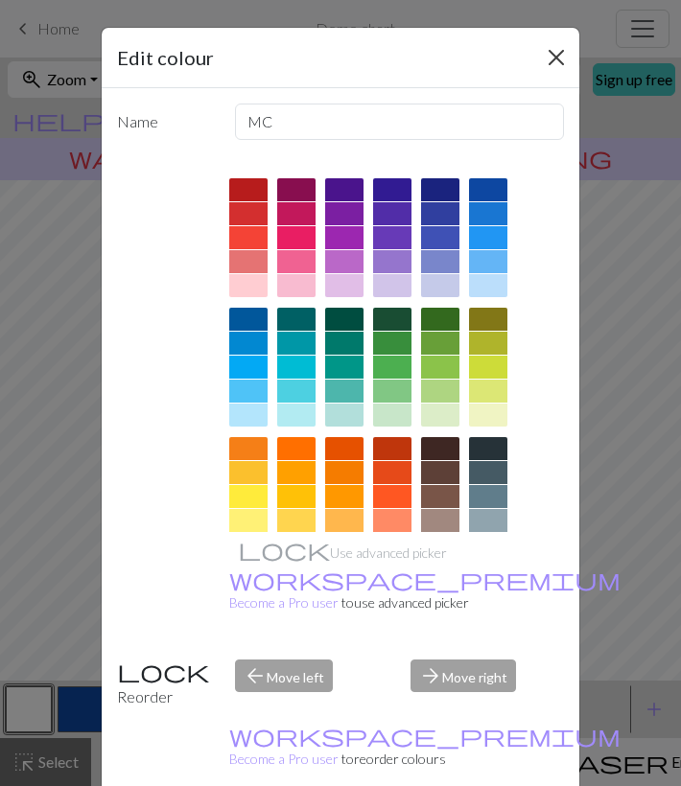
click at [548, 51] on button "Close" at bounding box center [556, 57] width 31 height 31
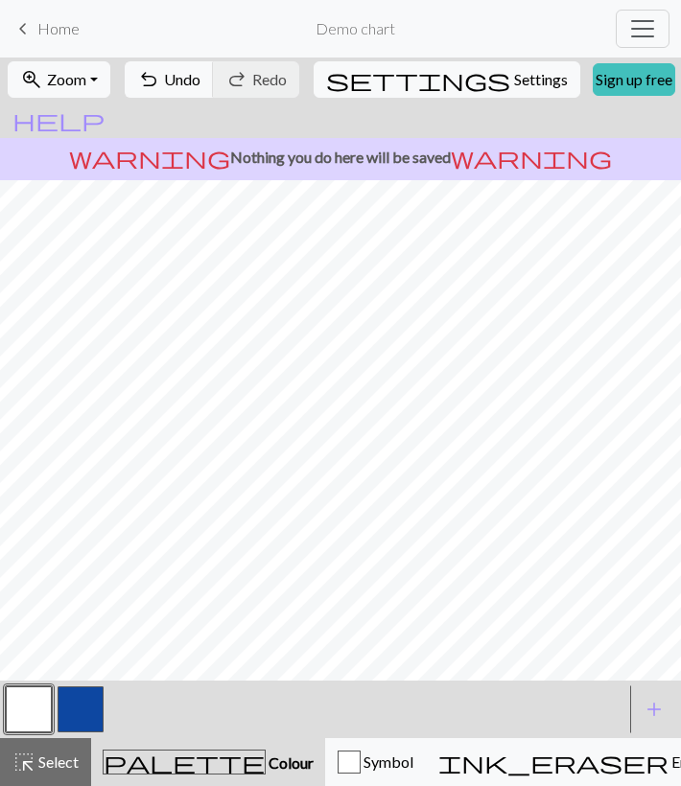
click at [71, 706] on button "button" at bounding box center [81, 710] width 46 height 46
click at [35, 706] on button "button" at bounding box center [29, 710] width 46 height 46
